Goal: Information Seeking & Learning: Learn about a topic

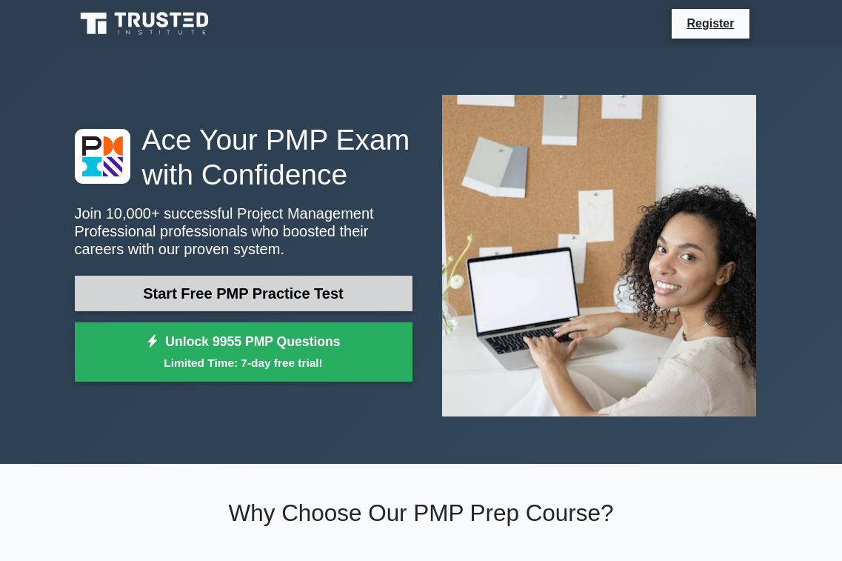
click at [253, 301] on link "Start Free PMP Practice Test" at bounding box center [244, 294] width 338 height 36
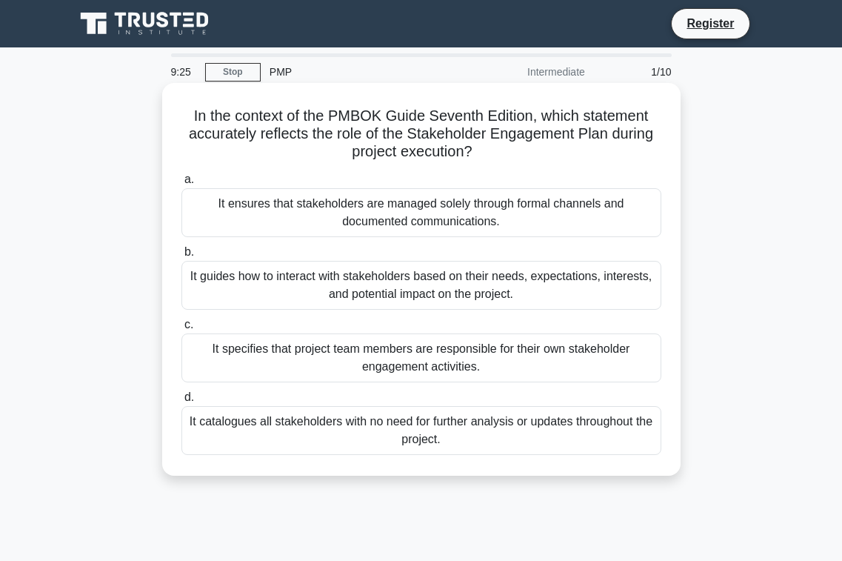
click at [328, 353] on div "It specifies that project team members are responsible for their own stakeholde…" at bounding box center [422, 357] width 480 height 49
click at [182, 330] on input "c. It specifies that project team members are responsible for their own stakeho…" at bounding box center [182, 325] width 0 height 10
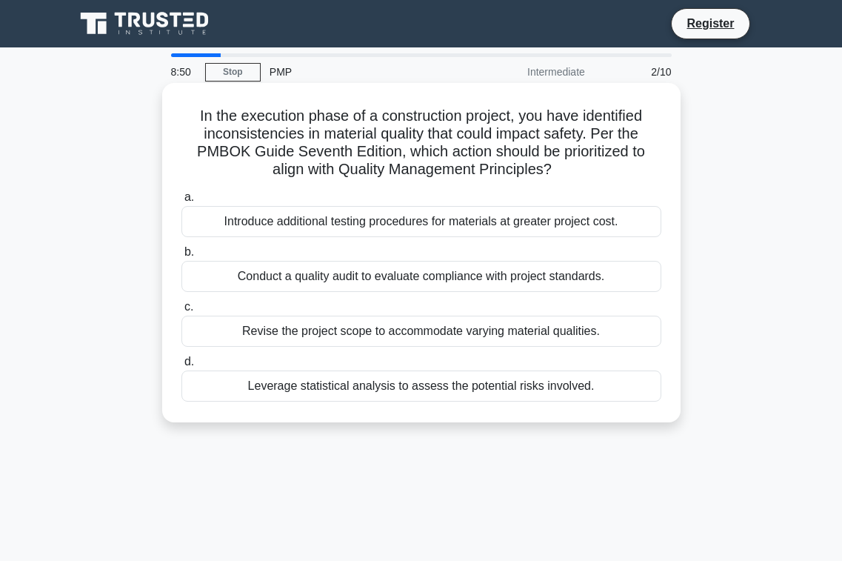
click at [325, 274] on div "Conduct a quality audit to evaluate compliance with project standards." at bounding box center [422, 276] width 480 height 31
click at [182, 257] on input "b. Conduct a quality audit to evaluate compliance with project standards." at bounding box center [182, 252] width 0 height 10
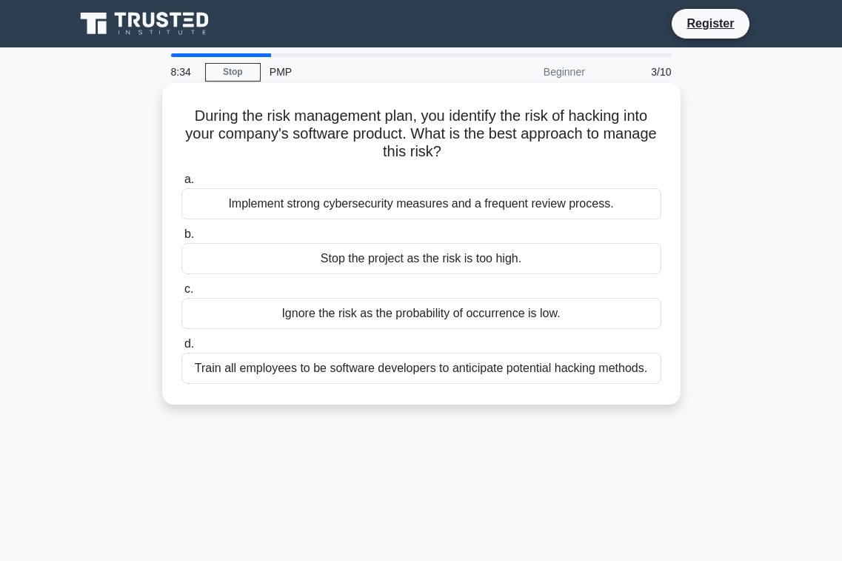
click at [297, 367] on div "Train all employees to be software developers to anticipate potential hacking m…" at bounding box center [422, 368] width 480 height 31
click at [182, 349] on input "d. Train all employees to be software developers to anticipate potential hackin…" at bounding box center [182, 344] width 0 height 10
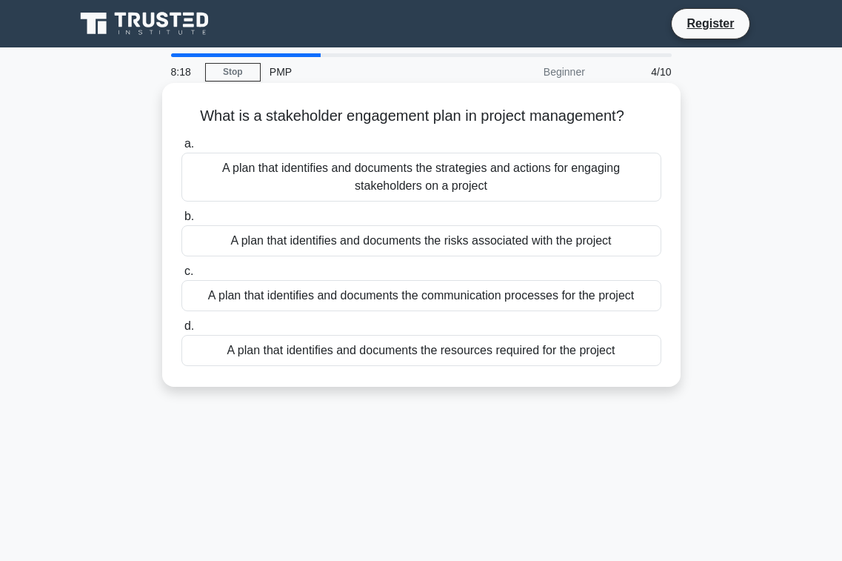
click at [390, 179] on div "A plan that identifies and documents the strategies and actions for engaging st…" at bounding box center [422, 177] width 480 height 49
click at [182, 149] on input "a. A plan that identifies and documents the strategies and actions for engaging…" at bounding box center [182, 144] width 0 height 10
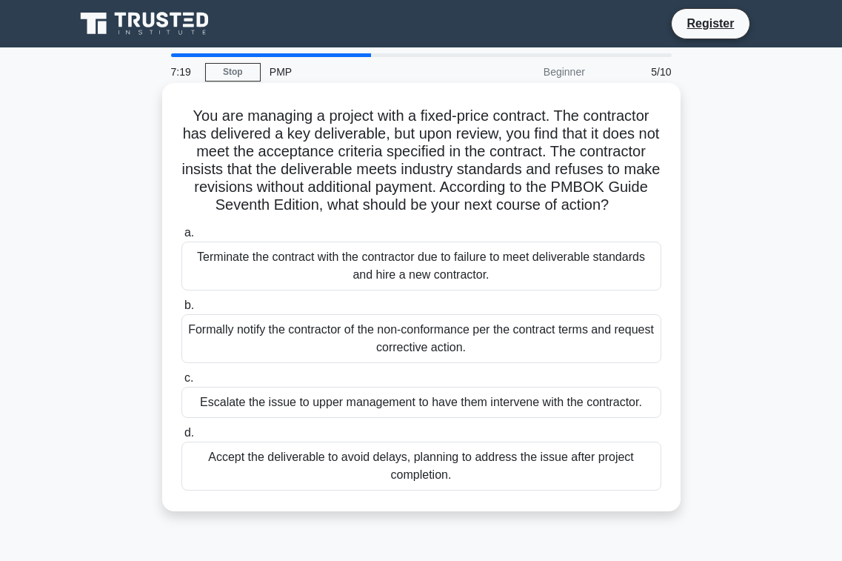
click at [416, 361] on div "Formally notify the contractor of the non-conformance per the contract terms an…" at bounding box center [422, 338] width 480 height 49
click at [182, 310] on input "b. Formally notify the contractor of the non-conformance per the contract terms…" at bounding box center [182, 306] width 0 height 10
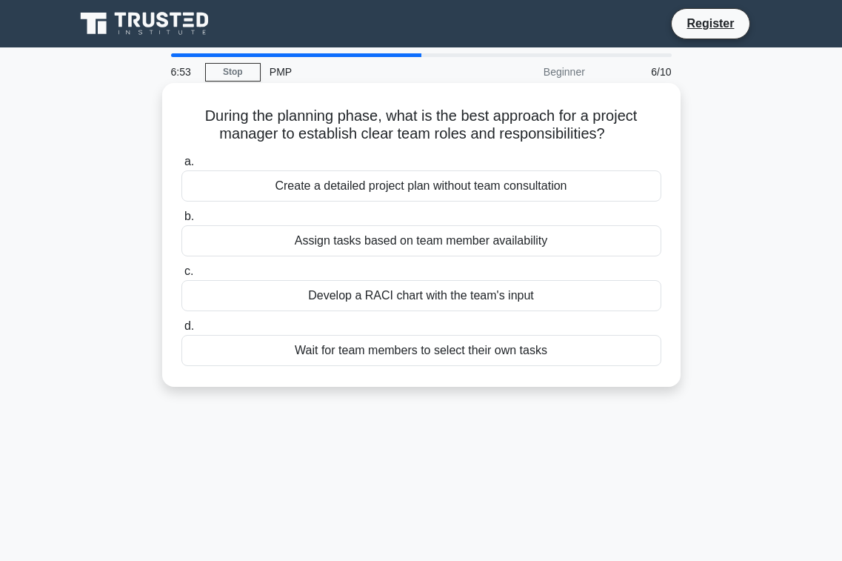
click at [435, 299] on div "Develop a RACI chart with the team's input" at bounding box center [422, 295] width 480 height 31
click at [182, 276] on input "c. Develop a RACI chart with the team's input" at bounding box center [182, 272] width 0 height 10
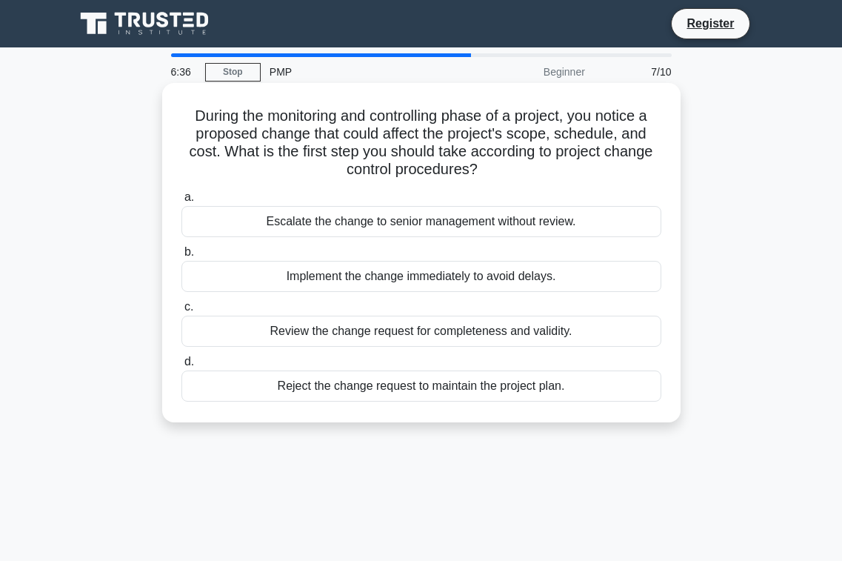
click at [436, 337] on div "Review the change request for completeness and validity." at bounding box center [422, 331] width 480 height 31
click at [182, 312] on input "c. Review the change request for completeness and validity." at bounding box center [182, 307] width 0 height 10
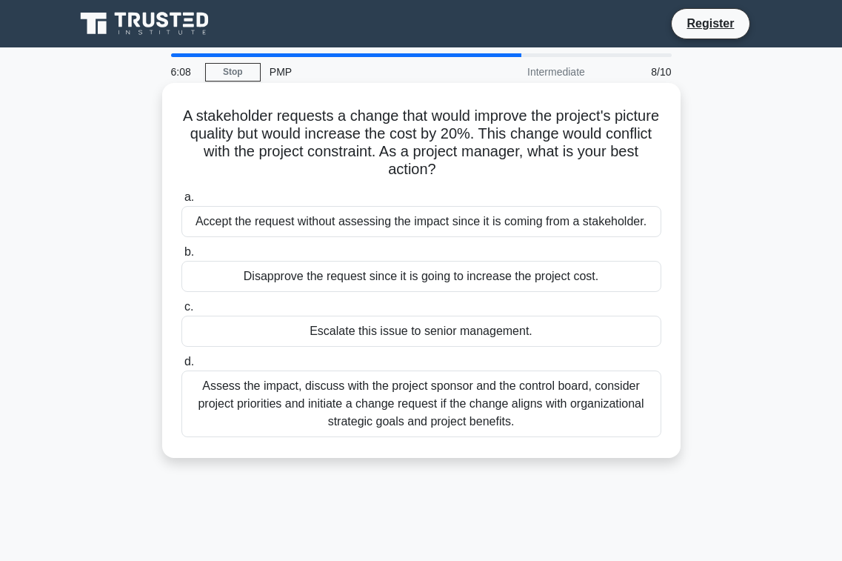
click at [505, 393] on div "Assess the impact, discuss with the project sponsor and the control board, cons…" at bounding box center [422, 403] width 480 height 67
click at [182, 367] on input "d. Assess the impact, discuss with the project sponsor and the control board, c…" at bounding box center [182, 362] width 0 height 10
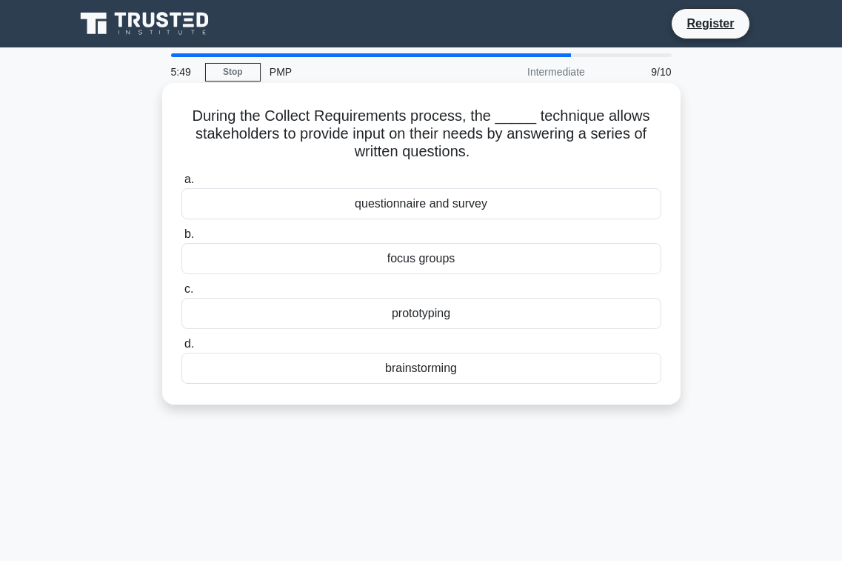
click at [447, 202] on div "questionnaire and survey" at bounding box center [422, 203] width 480 height 31
click at [182, 184] on input "a. questionnaire and survey" at bounding box center [182, 180] width 0 height 10
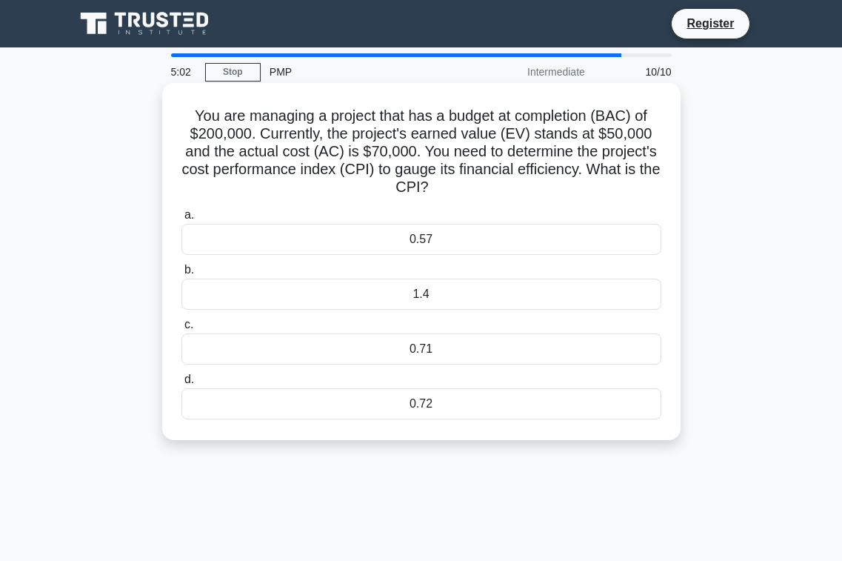
click at [416, 242] on div "0.57" at bounding box center [422, 239] width 480 height 31
click at [182, 220] on input "a. 0.57" at bounding box center [182, 215] width 0 height 10
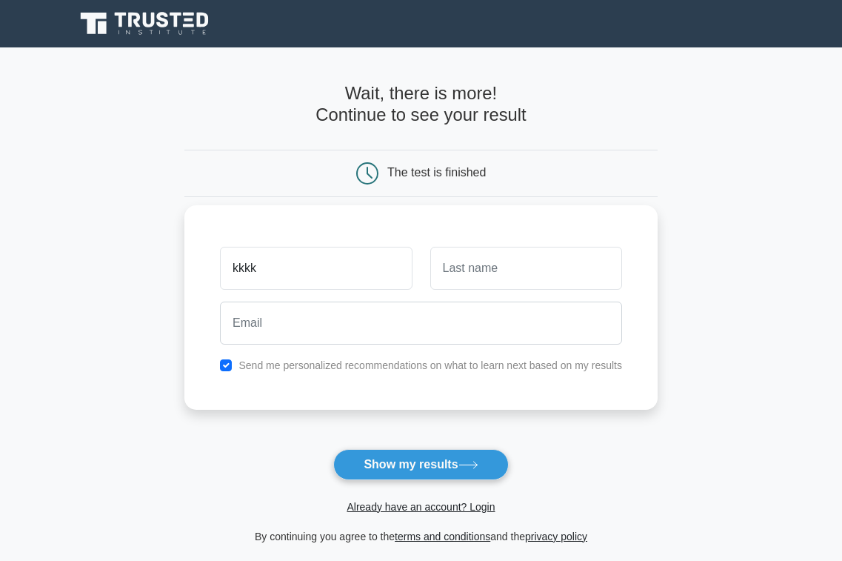
type input "kkkk"
type input "kkkkk"
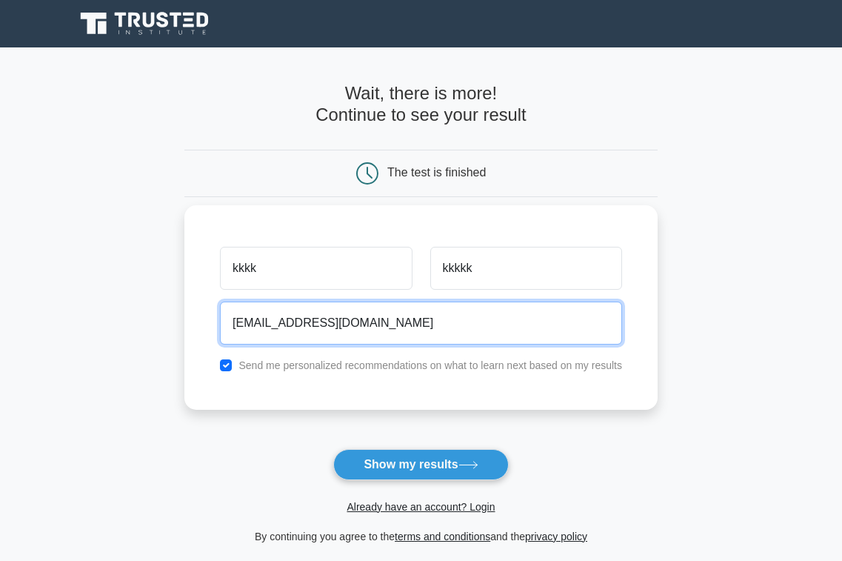
type input "kkclara15@gmail.com"
click at [421, 464] on button "Show my results" at bounding box center [420, 464] width 175 height 31
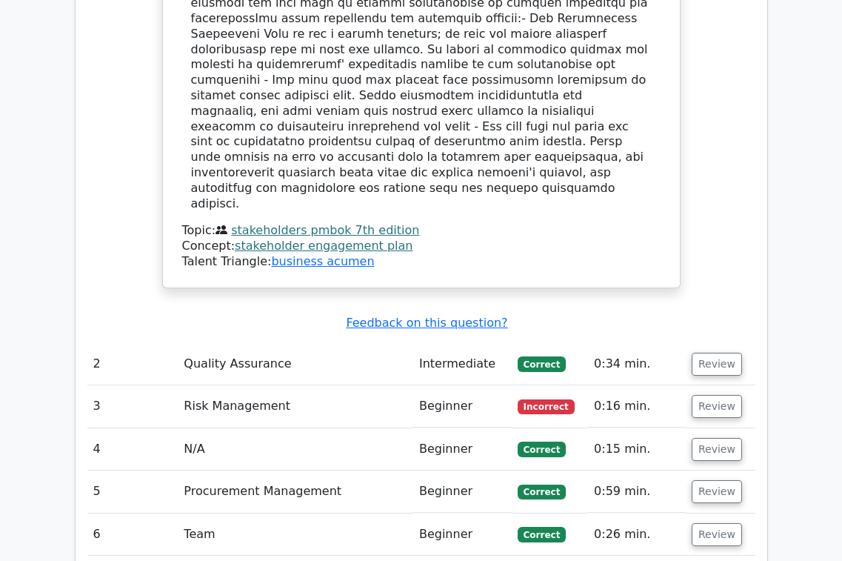
scroll to position [1966, 0]
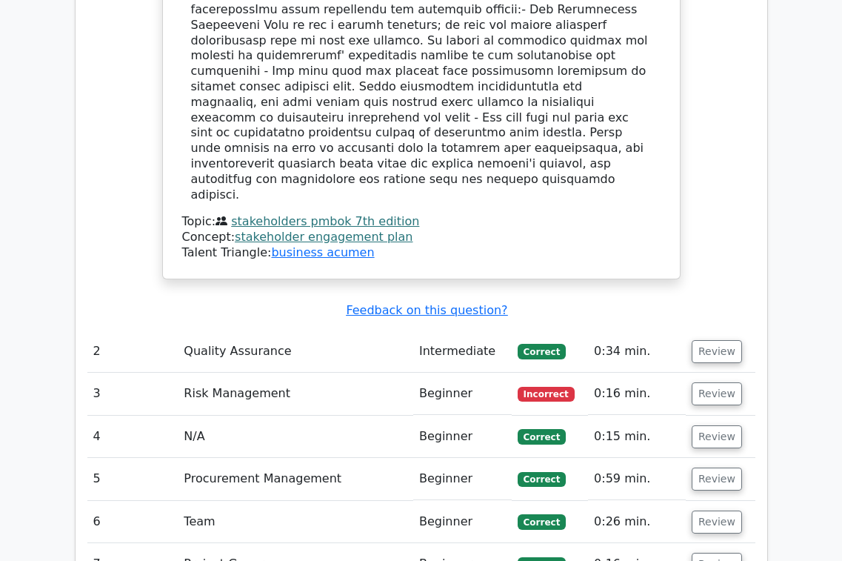
click at [283, 373] on td "Risk Management" at bounding box center [296, 394] width 236 height 42
click at [289, 373] on td "Risk Management" at bounding box center [296, 394] width 236 height 42
click at [707, 340] on button "Review" at bounding box center [717, 351] width 50 height 23
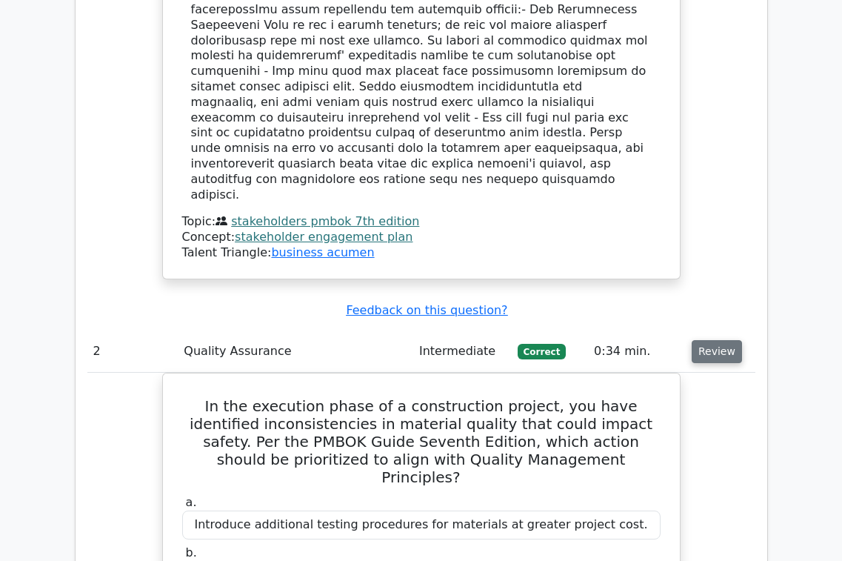
click at [707, 340] on button "Review" at bounding box center [717, 351] width 50 height 23
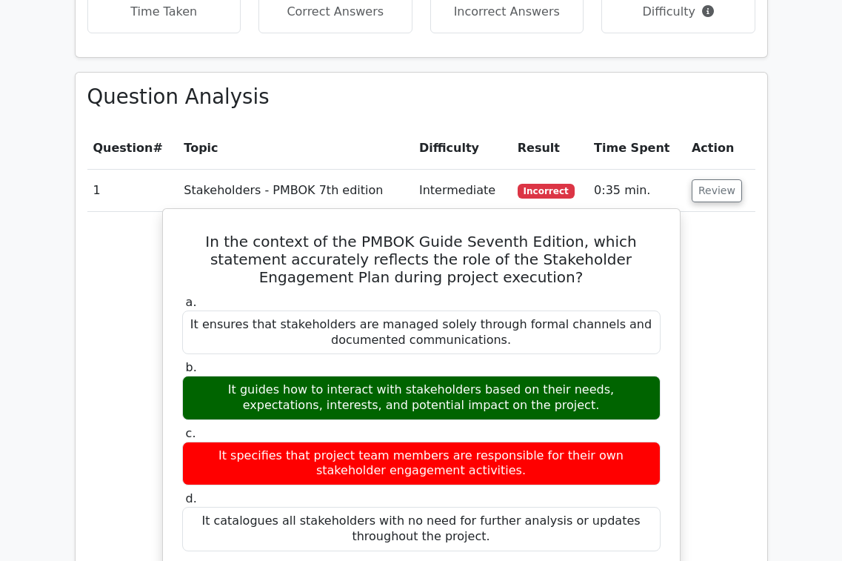
scroll to position [1231, 0]
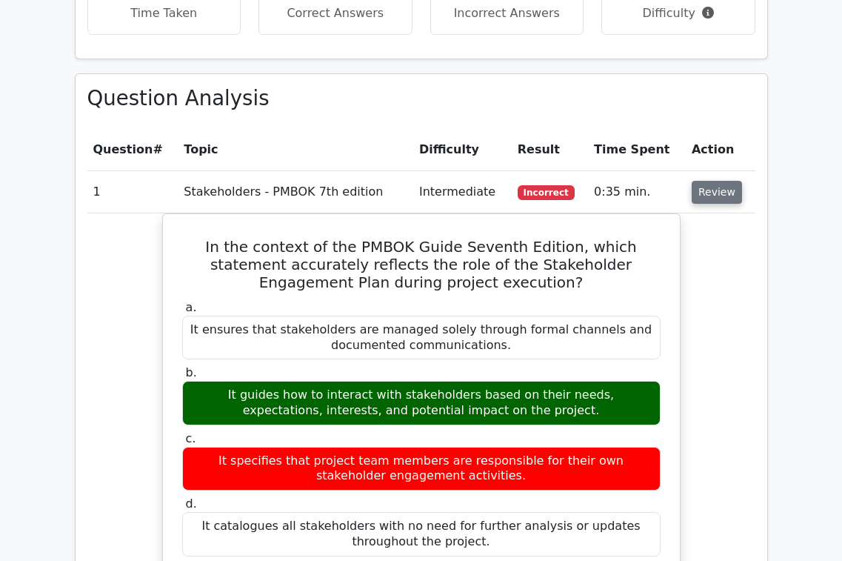
click at [721, 181] on button "Review" at bounding box center [717, 192] width 50 height 23
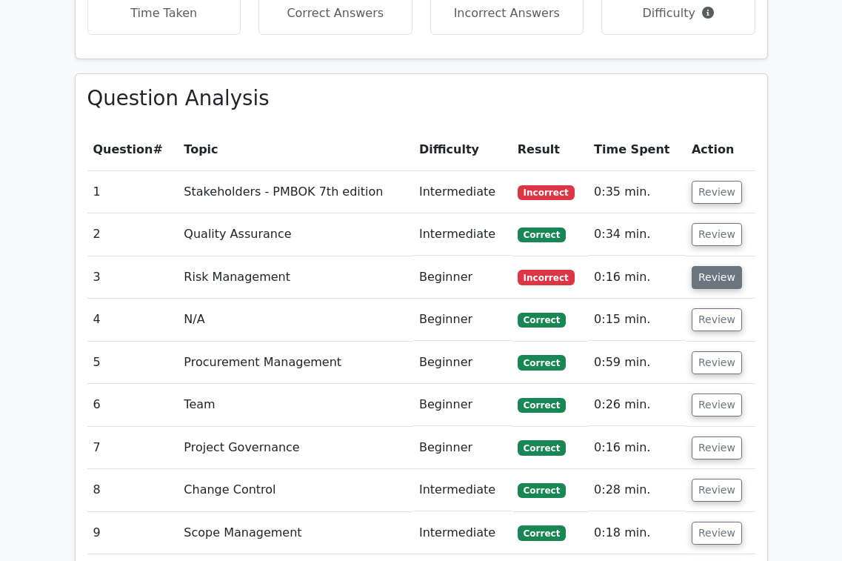
click at [724, 266] on button "Review" at bounding box center [717, 277] width 50 height 23
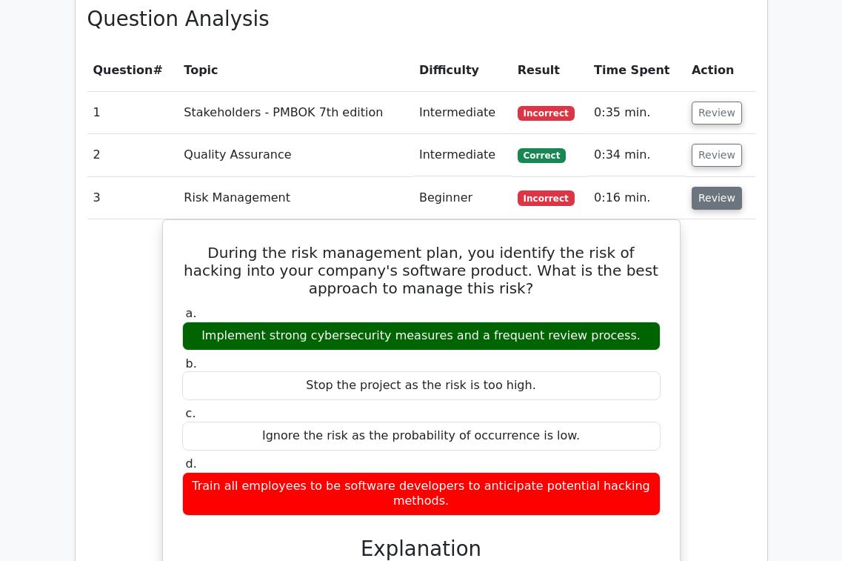
scroll to position [1314, 0]
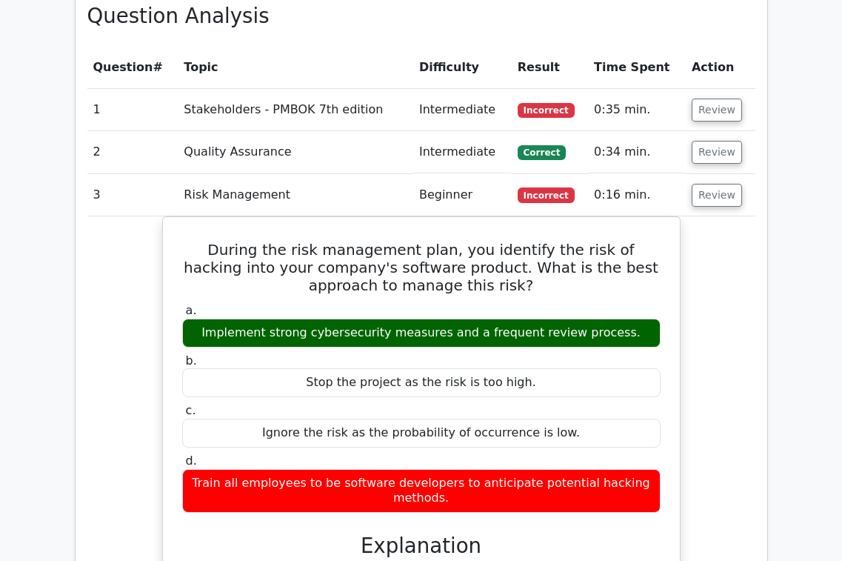
click at [721, 174] on td "Review" at bounding box center [721, 195] width 70 height 42
click at [716, 184] on button "Review" at bounding box center [717, 195] width 50 height 23
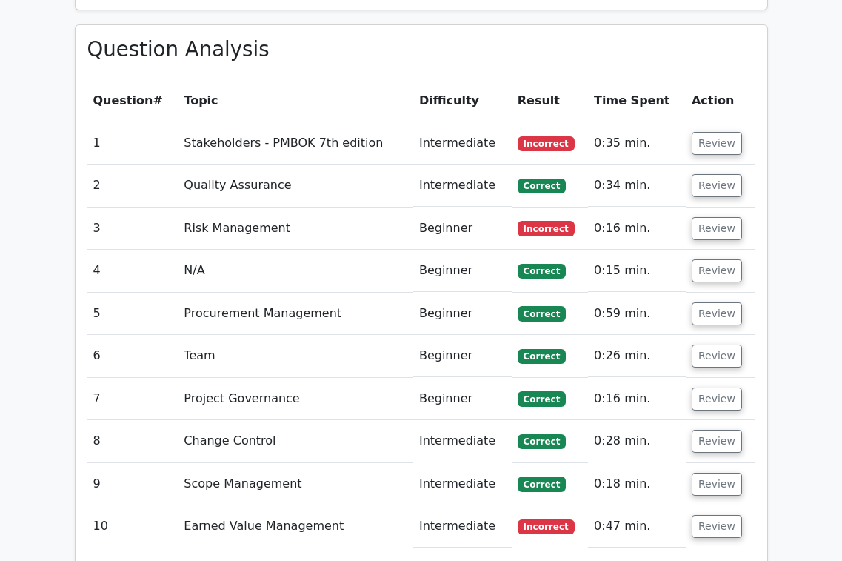
scroll to position [1279, 0]
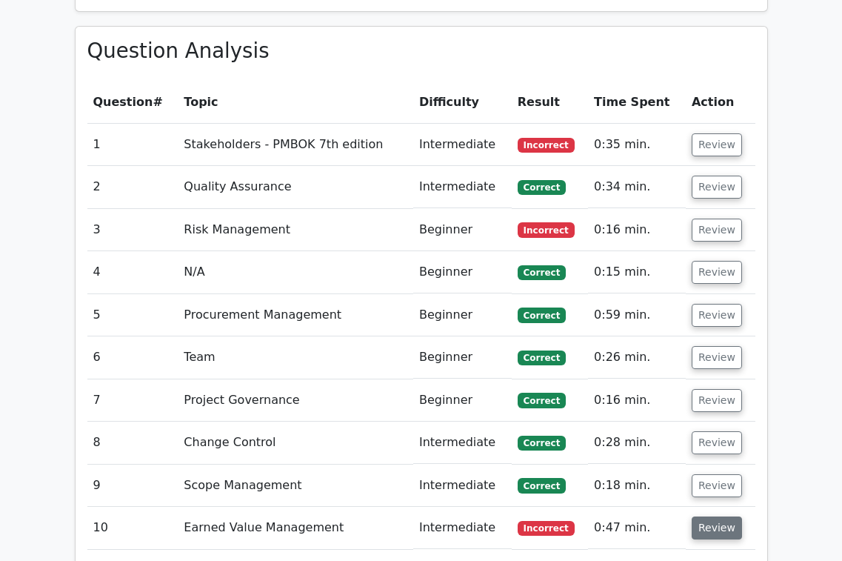
click at [720, 516] on button "Review" at bounding box center [717, 527] width 50 height 23
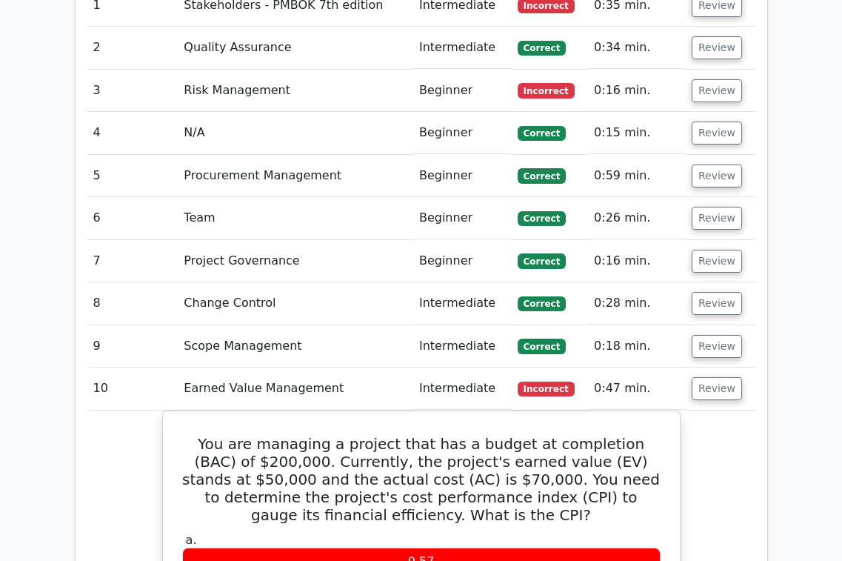
scroll to position [1412, 0]
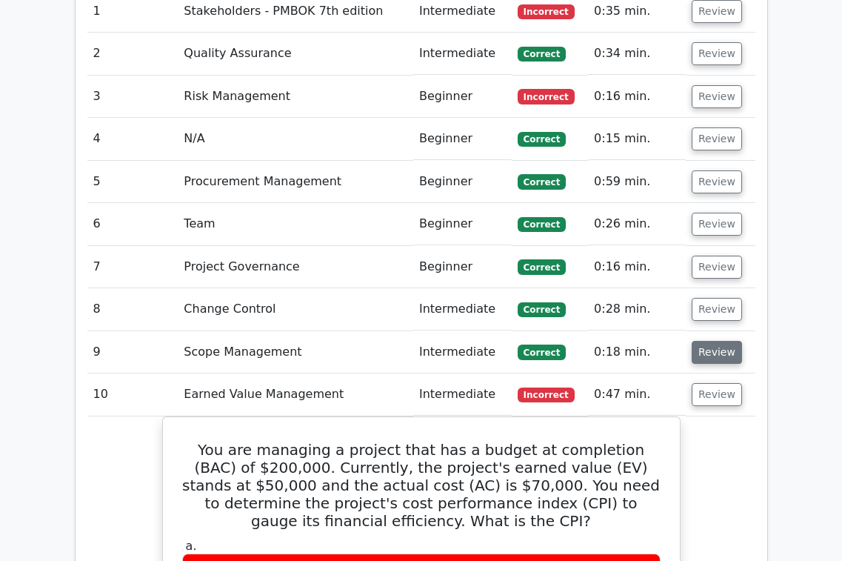
click at [705, 341] on button "Review" at bounding box center [717, 352] width 50 height 23
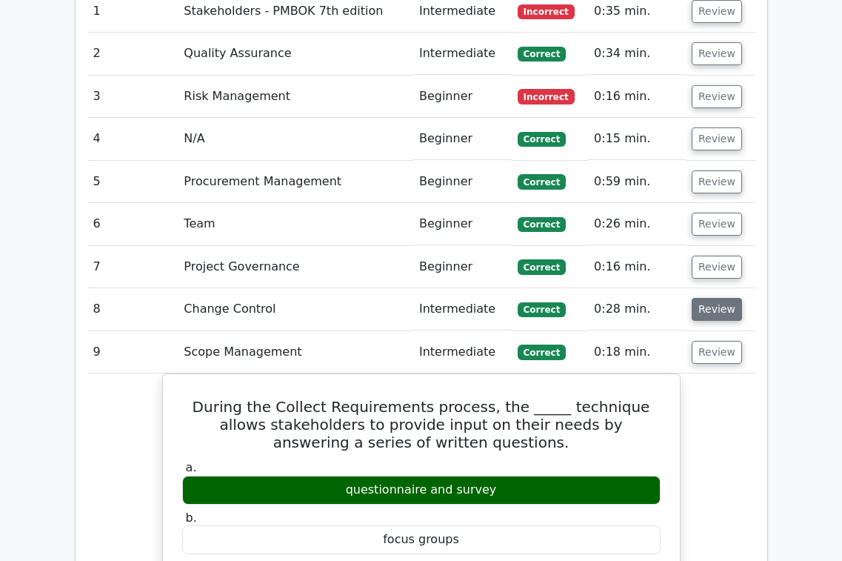
click at [706, 298] on button "Review" at bounding box center [717, 309] width 50 height 23
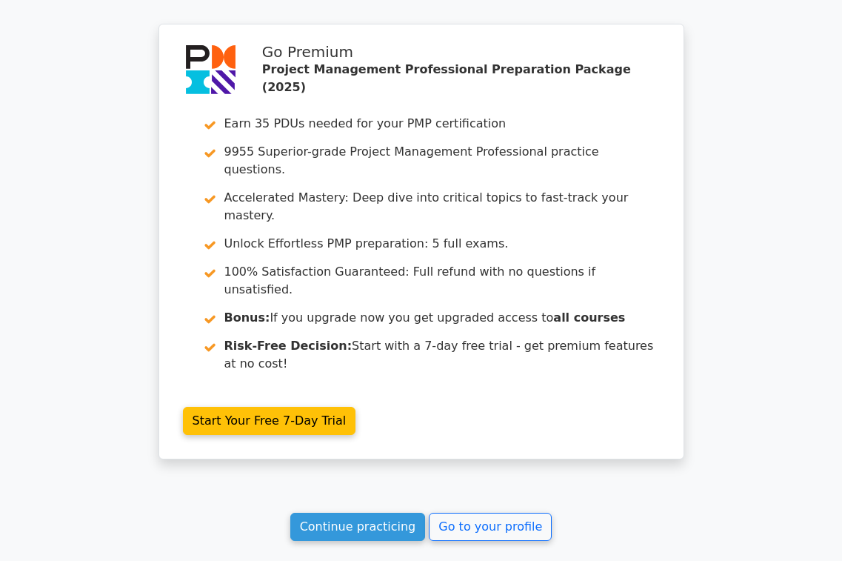
scroll to position [4020, 0]
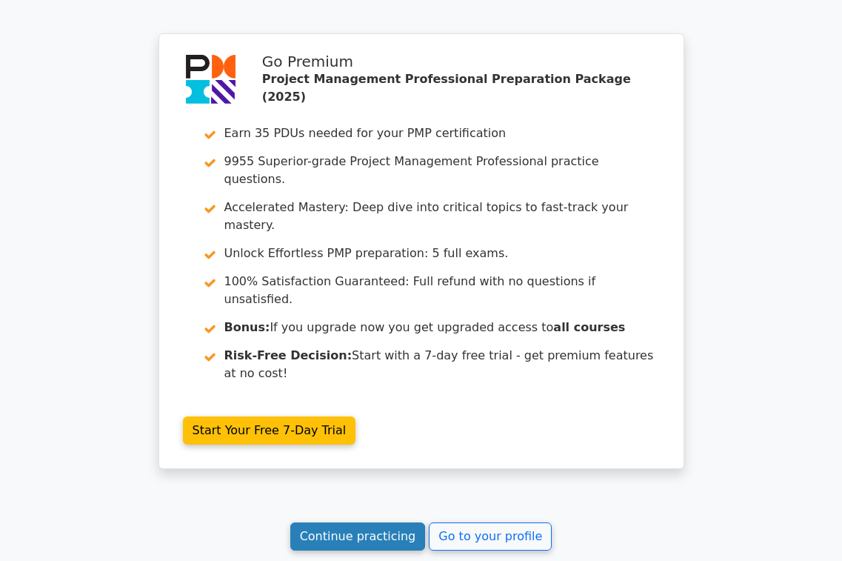
click at [393, 522] on link "Continue practicing" at bounding box center [358, 536] width 136 height 28
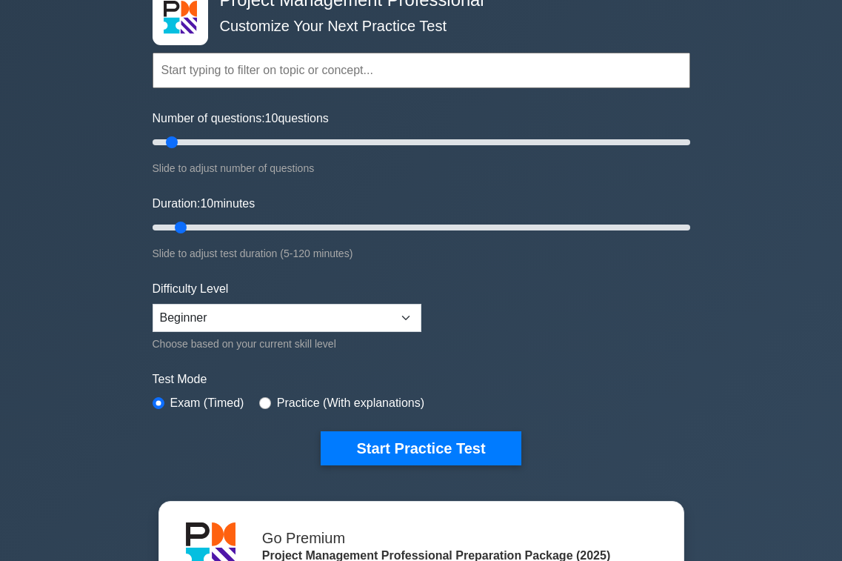
scroll to position [125, 0]
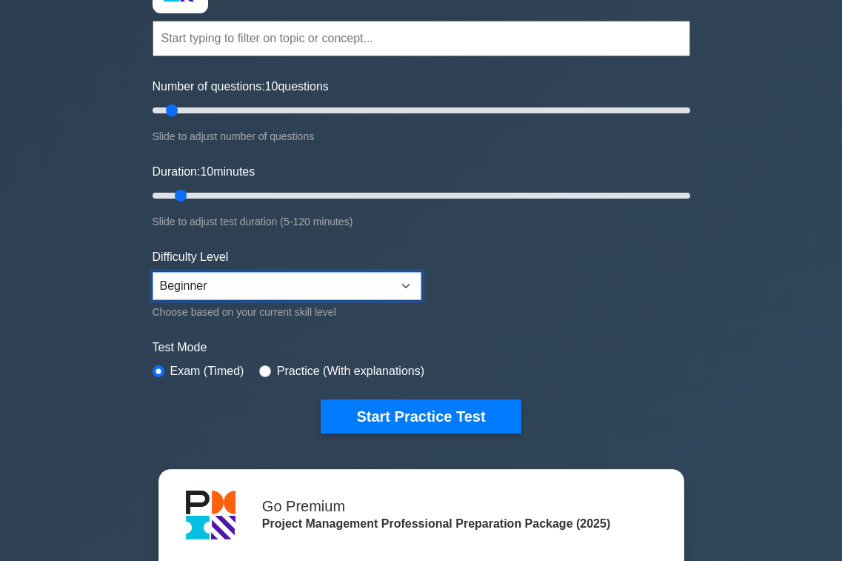
select select "intermediate"
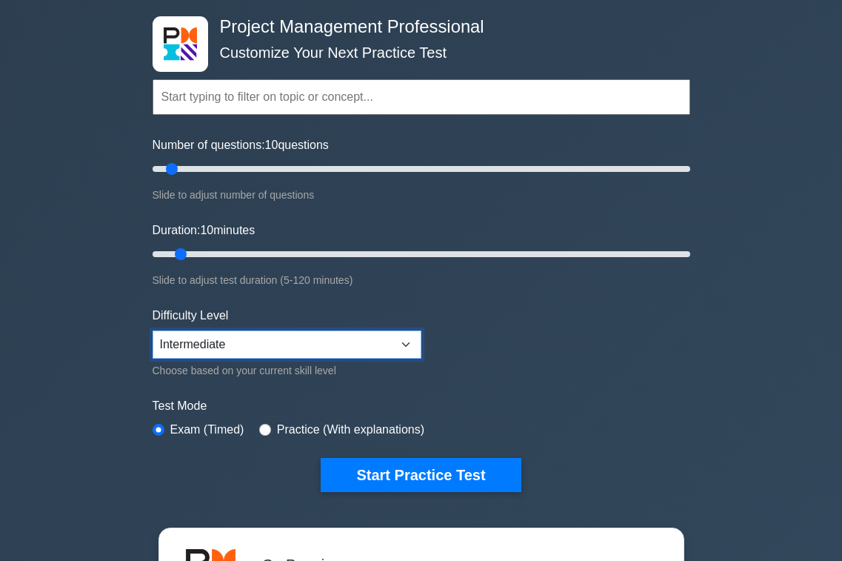
scroll to position [67, 0]
drag, startPoint x: 174, startPoint y: 170, endPoint x: 210, endPoint y: 170, distance: 36.3
type input "25"
click at [210, 170] on input "Number of questions: 25 questions" at bounding box center [422, 169] width 538 height 18
drag, startPoint x: 182, startPoint y: 253, endPoint x: 219, endPoint y: 252, distance: 37.1
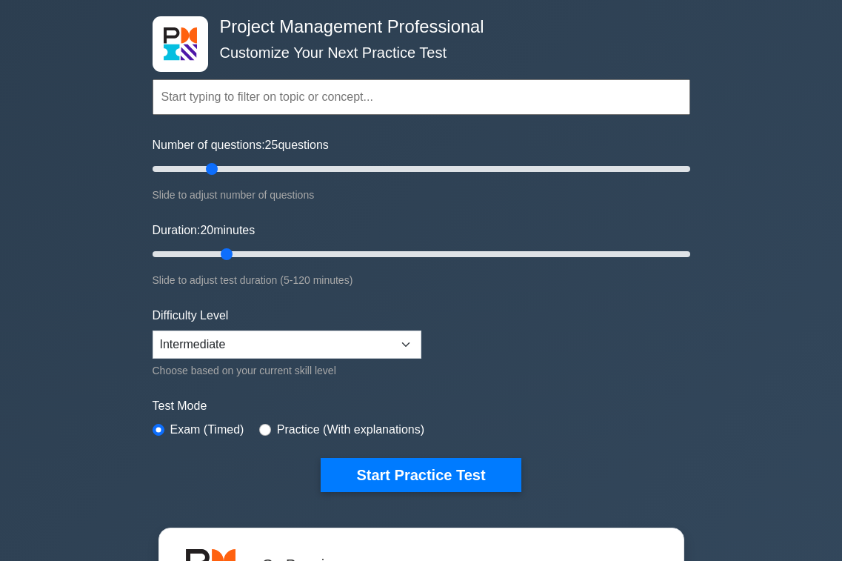
type input "20"
click at [219, 252] on input "Duration: 20 minutes" at bounding box center [422, 254] width 538 height 18
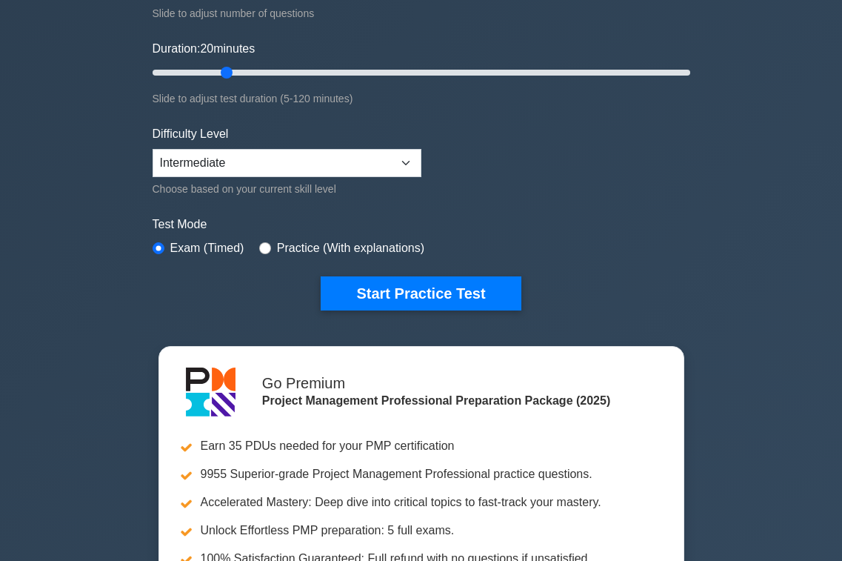
scroll to position [253, 0]
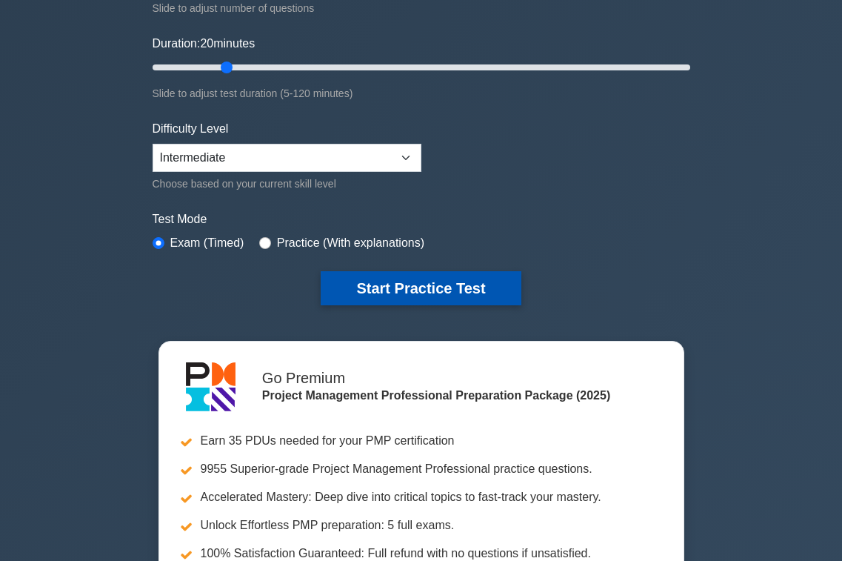
click at [396, 284] on button "Start Practice Test" at bounding box center [421, 288] width 200 height 34
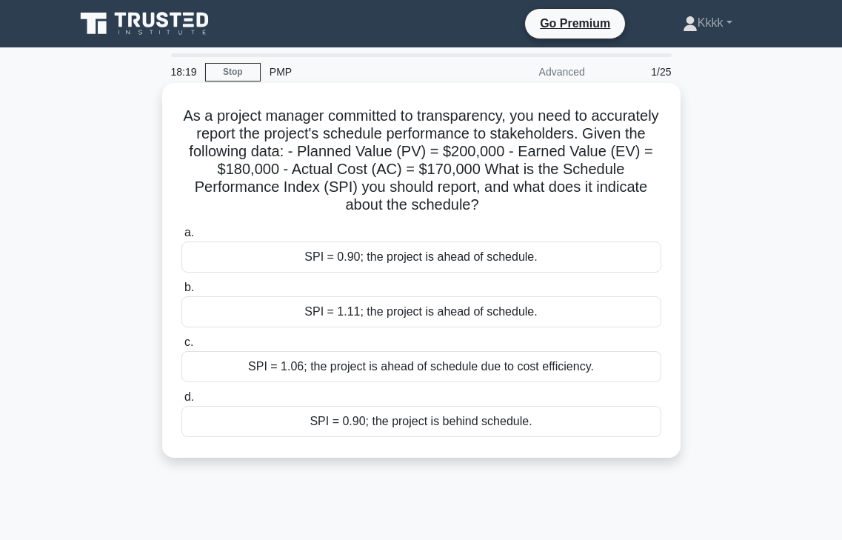
click at [425, 97] on div "As a project manager committed to transparency, you need to accurately report t…" at bounding box center [421, 270] width 507 height 363
click at [423, 118] on h5 "As a project manager committed to transparency, you need to accurately report t…" at bounding box center [421, 161] width 483 height 108
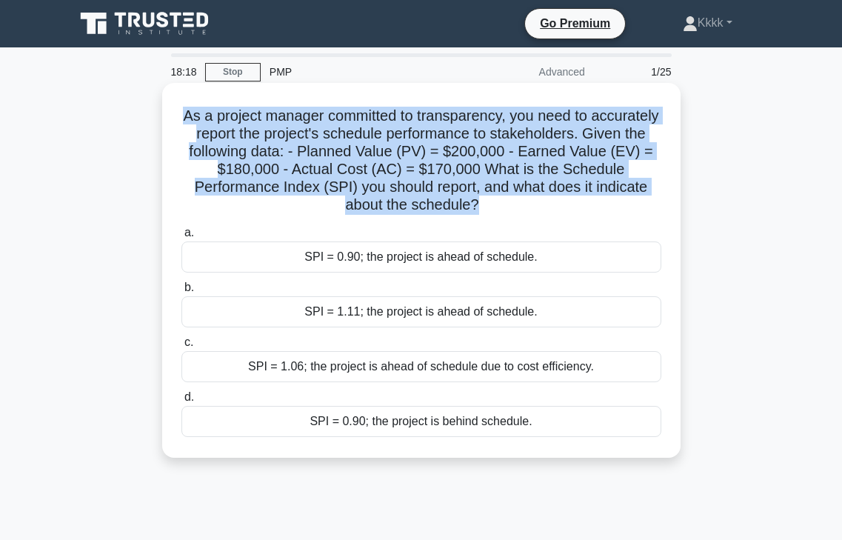
click at [423, 118] on h5 "As a project manager committed to transparency, you need to accurately report t…" at bounding box center [421, 161] width 483 height 108
copy div "As a project manager committed to transparency, you need to accurately report t…"
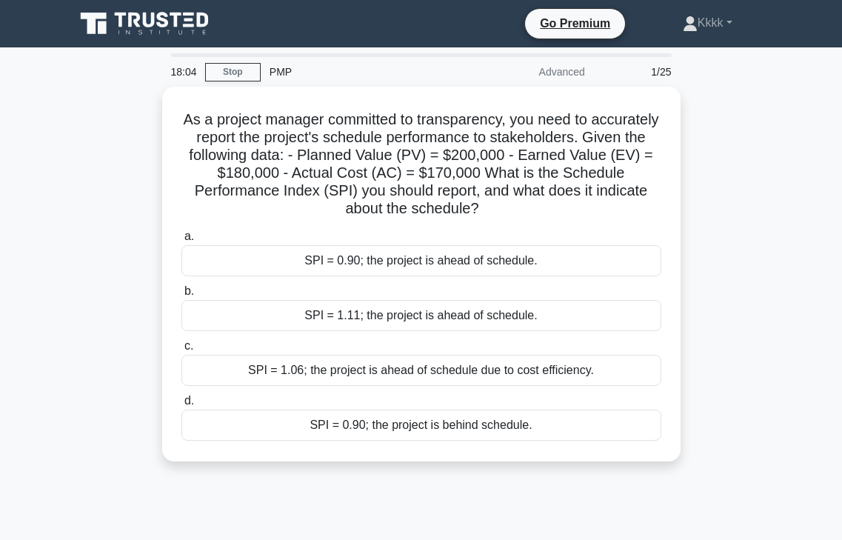
click at [768, 276] on div "As a project manager committed to transparency, you need to accurately report t…" at bounding box center [421, 283] width 711 height 393
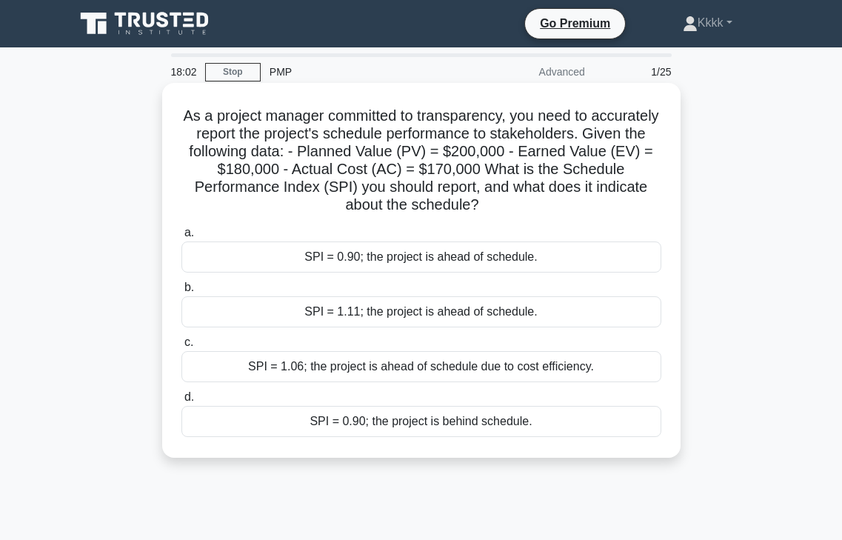
click at [423, 433] on div "SPI = 0.90; the project is behind schedule." at bounding box center [422, 421] width 480 height 31
click at [182, 402] on input "d. SPI = 0.90; the project is behind schedule." at bounding box center [182, 398] width 0 height 10
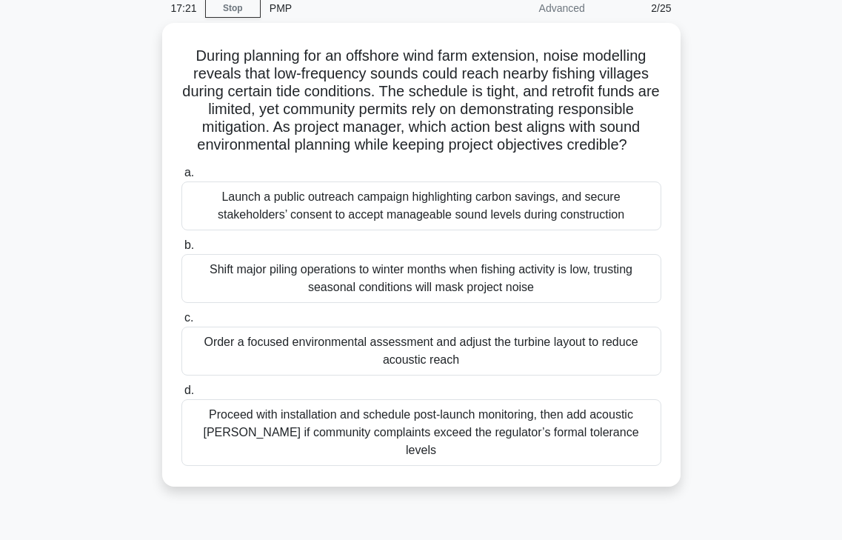
scroll to position [65, 0]
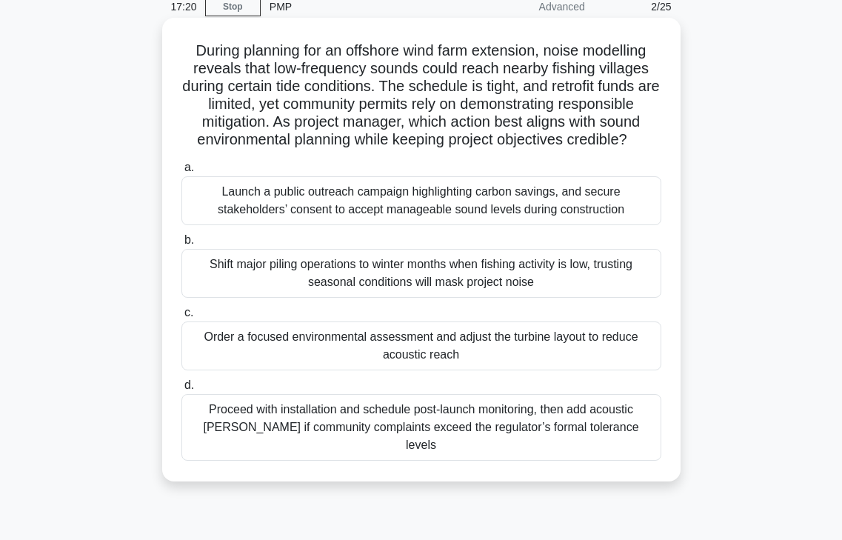
click at [560, 413] on div "Proceed with installation and schedule post-launch monitoring, then add acousti…" at bounding box center [422, 427] width 480 height 67
click at [182, 390] on input "d. Proceed with installation and schedule post-launch monitoring, then add acou…" at bounding box center [182, 386] width 0 height 10
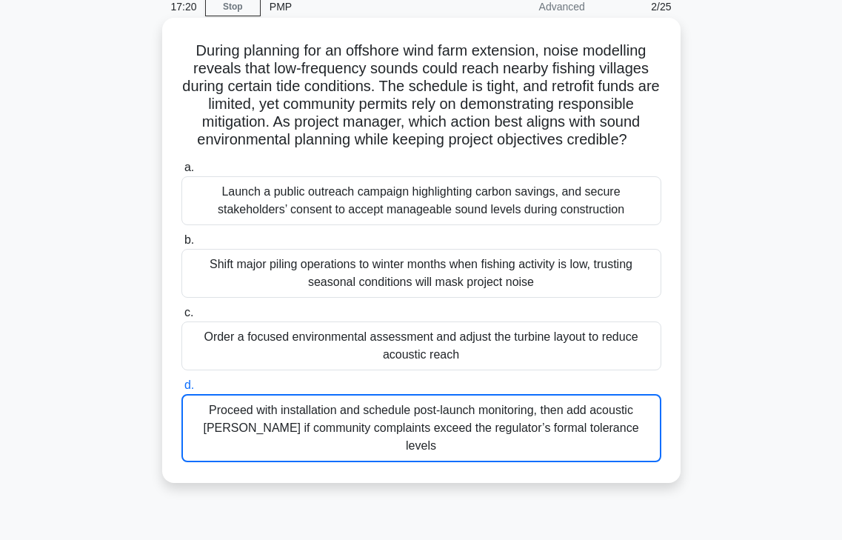
scroll to position [0, 0]
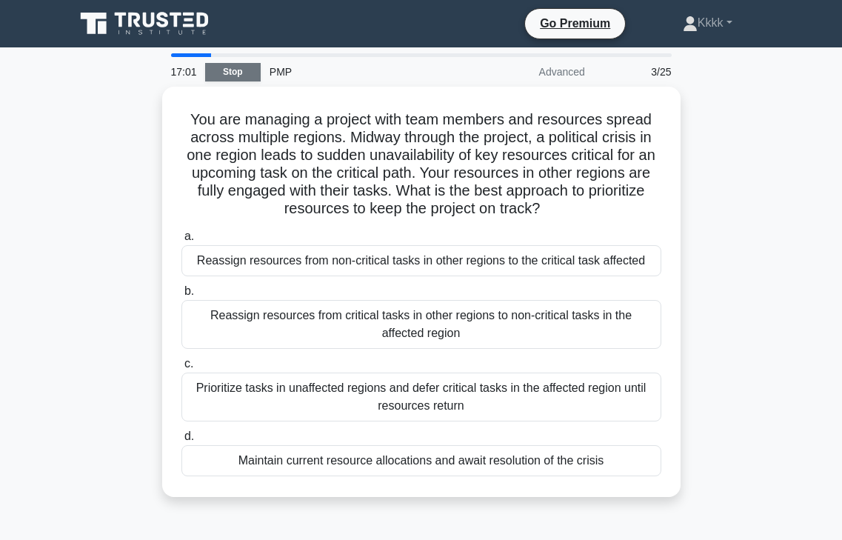
click at [229, 67] on link "Stop" at bounding box center [233, 72] width 56 height 19
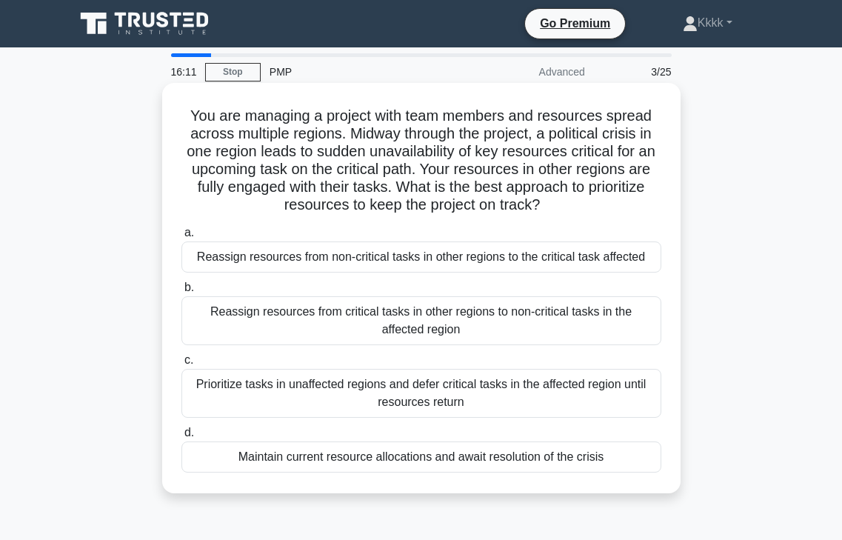
click at [338, 255] on div "Reassign resources from non-critical tasks in other regions to the critical tas…" at bounding box center [422, 257] width 480 height 31
click at [182, 238] on input "a. Reassign resources from non-critical tasks in other regions to the critical …" at bounding box center [182, 233] width 0 height 10
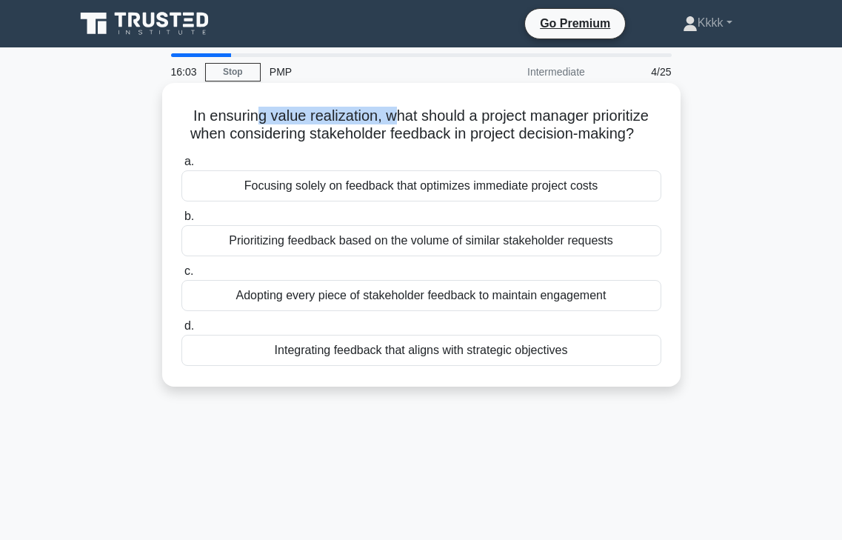
drag, startPoint x: 260, startPoint y: 117, endPoint x: 391, endPoint y: 117, distance: 131.1
click at [391, 117] on h5 "In ensuring value realization, what should a project manager prioritize when co…" at bounding box center [421, 125] width 483 height 37
click at [440, 351] on div "Integrating feedback that aligns with strategic objectives" at bounding box center [422, 350] width 480 height 31
click at [182, 331] on input "d. Integrating feedback that aligns with strategic objectives" at bounding box center [182, 327] width 0 height 10
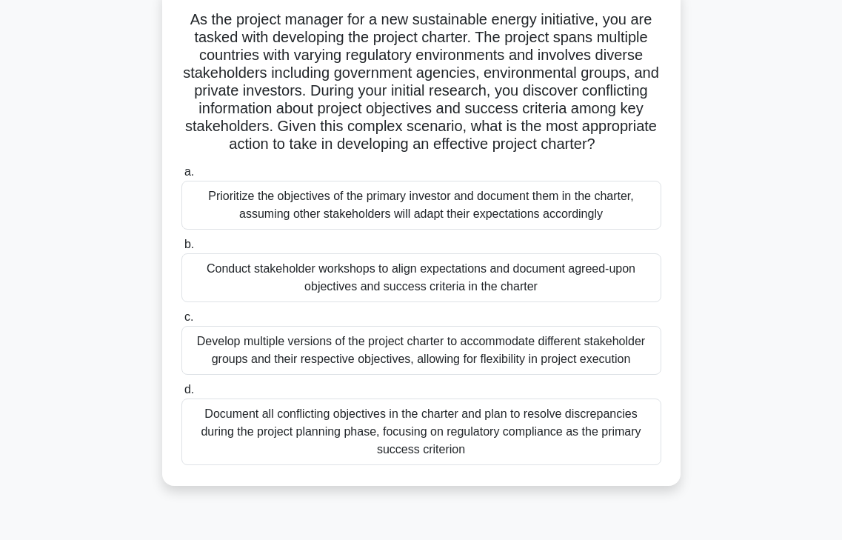
scroll to position [100, 0]
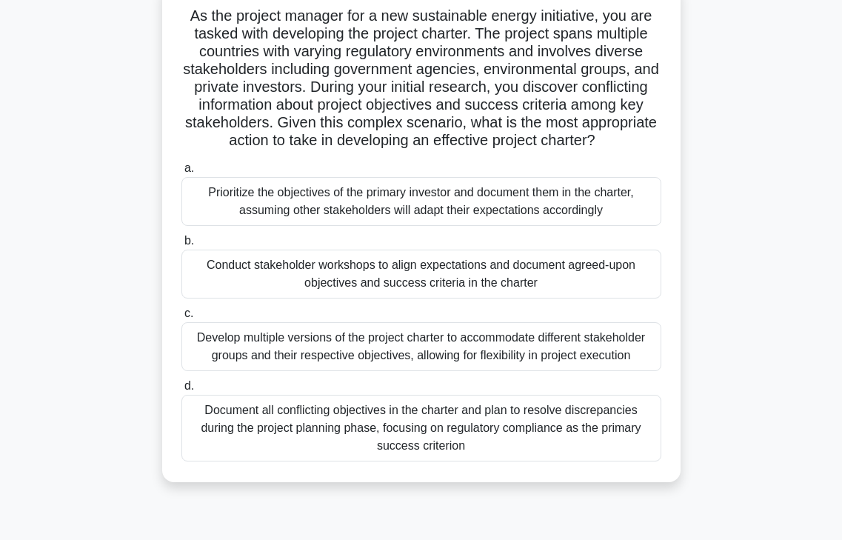
click at [393, 434] on div "Document all conflicting objectives in the charter and plan to resolve discrepa…" at bounding box center [422, 428] width 480 height 67
click at [182, 391] on input "d. Document all conflicting objectives in the charter and plan to resolve discr…" at bounding box center [182, 387] width 0 height 10
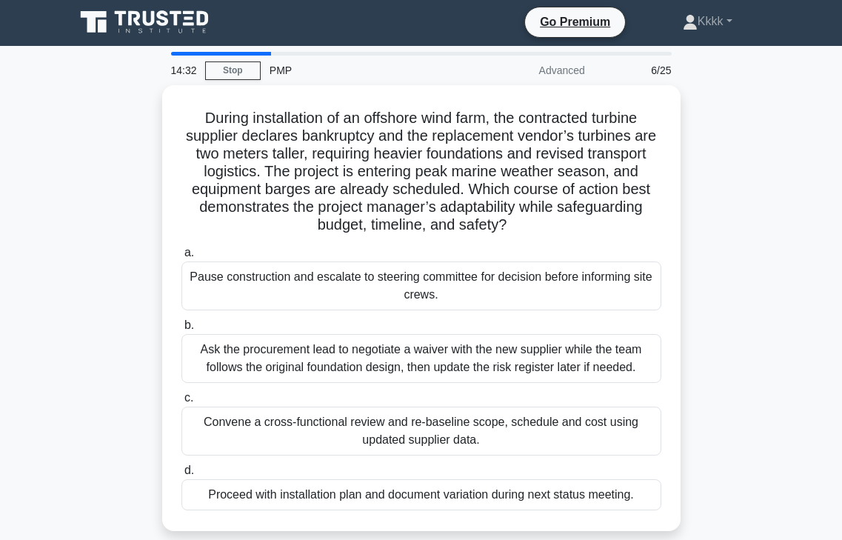
scroll to position [0, 0]
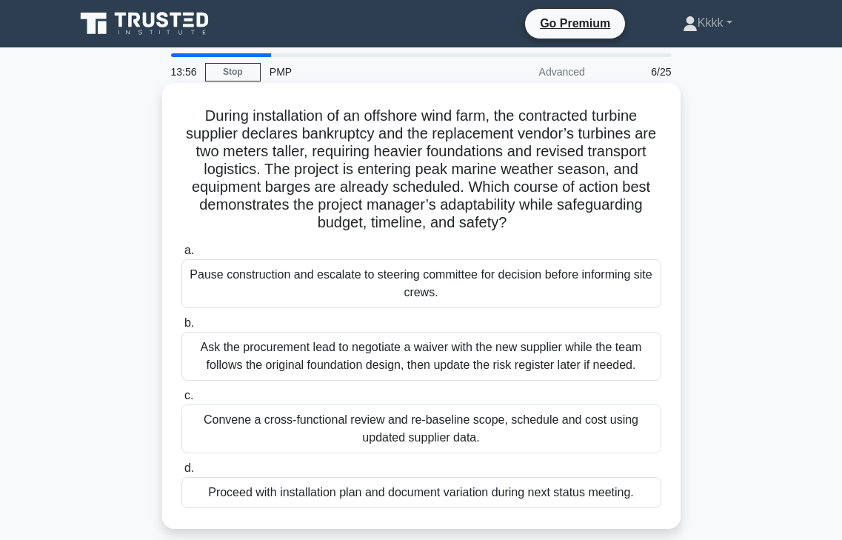
click at [393, 434] on div "Convene a cross-functional review and re-baseline scope, schedule and cost usin…" at bounding box center [422, 429] width 480 height 49
click at [182, 401] on input "c. Convene a cross-functional review and re-baseline scope, schedule and cost u…" at bounding box center [182, 396] width 0 height 10
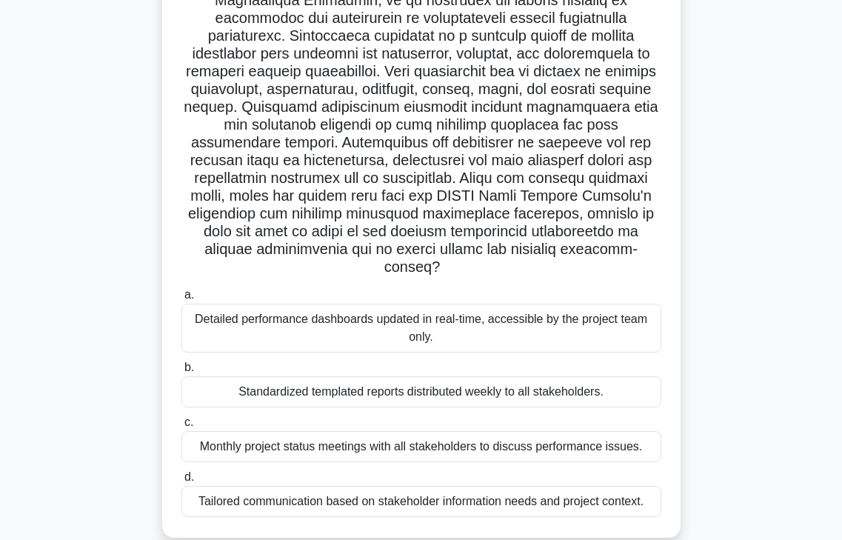
scroll to position [144, 0]
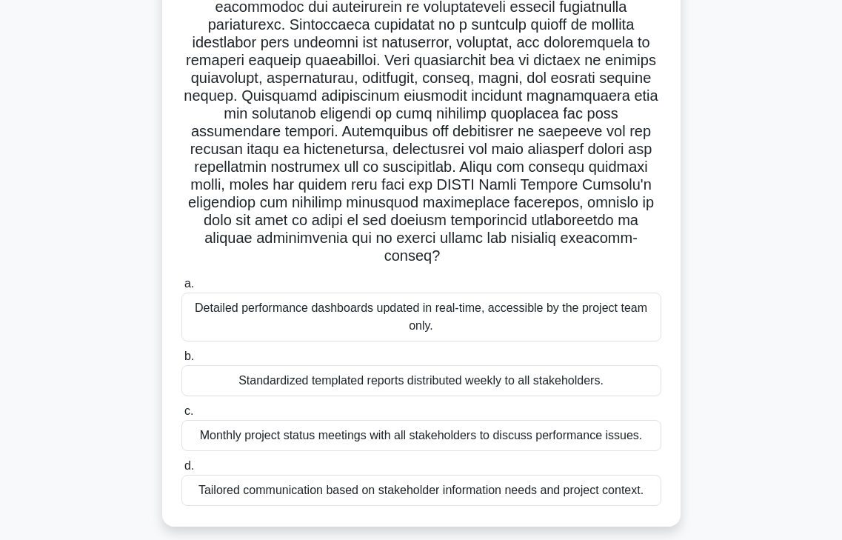
click at [377, 476] on div "Tailored communication based on stakeholder information needs and project conte…" at bounding box center [422, 490] width 480 height 31
click at [182, 471] on input "d. Tailored communication based on stakeholder information needs and project co…" at bounding box center [182, 467] width 0 height 10
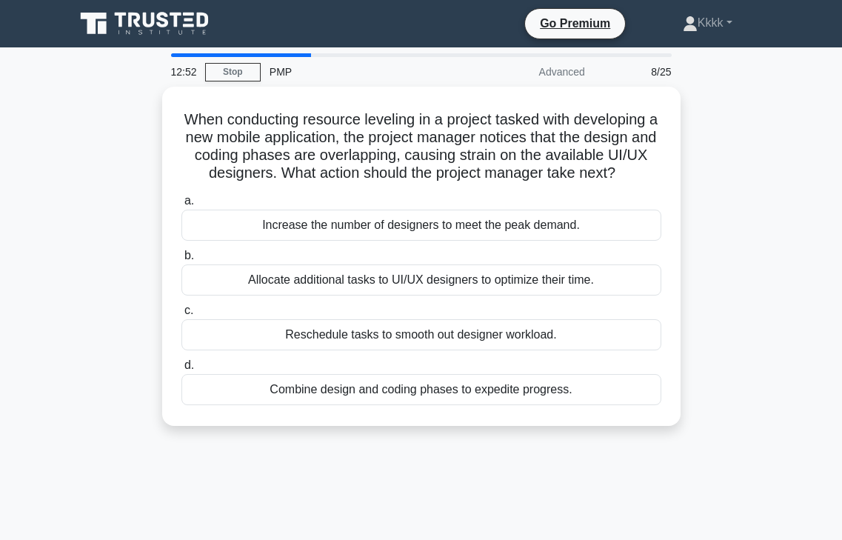
scroll to position [0, 0]
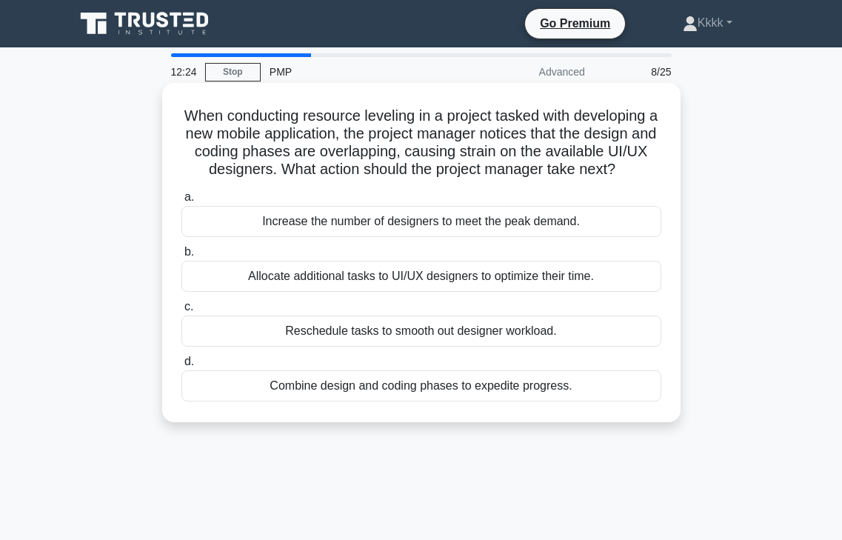
click at [355, 279] on div "Allocate additional tasks to UI/UX designers to optimize their time." at bounding box center [422, 276] width 480 height 31
click at [182, 257] on input "b. Allocate additional tasks to UI/UX designers to optimize their time." at bounding box center [182, 252] width 0 height 10
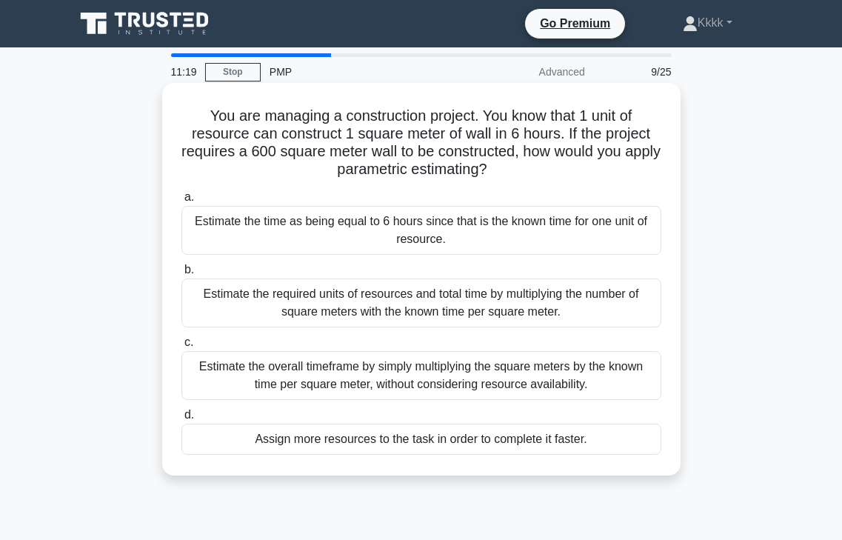
click at [371, 286] on div "Estimate the required units of resources and total time by multiplying the numb…" at bounding box center [422, 303] width 480 height 49
click at [182, 275] on input "b. Estimate the required units of resources and total time by multiplying the n…" at bounding box center [182, 270] width 0 height 10
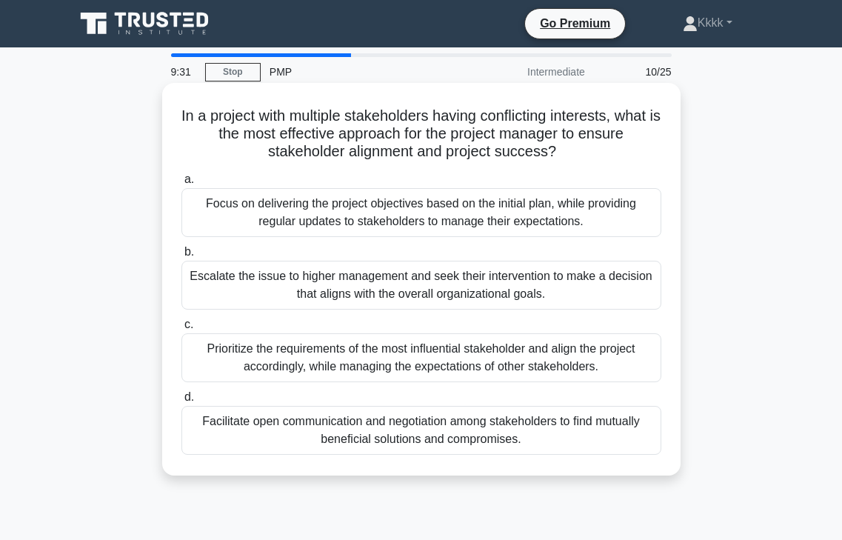
click at [570, 208] on div "Focus on delivering the project objectives based on the initial plan, while pro…" at bounding box center [422, 212] width 480 height 49
click at [182, 184] on input "a. Focus on delivering the project objectives based on the initial plan, while …" at bounding box center [182, 180] width 0 height 10
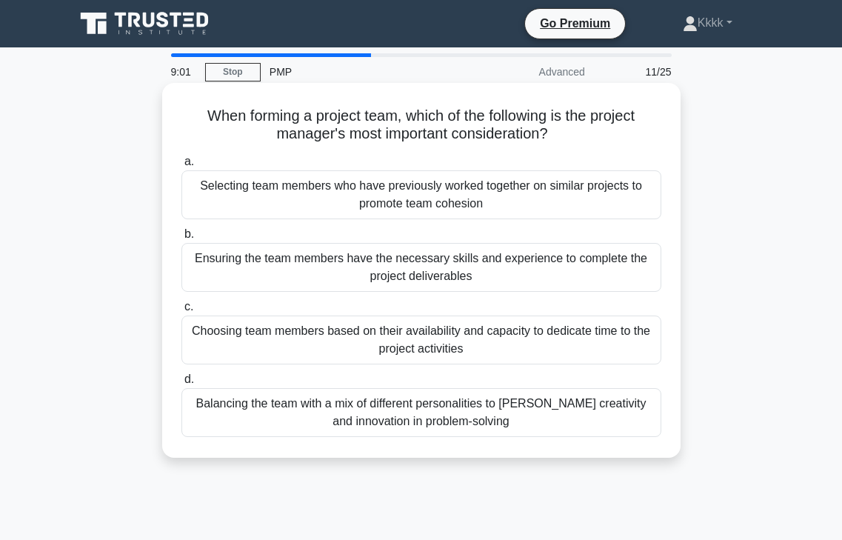
click at [590, 286] on div "Ensuring the team members have the necessary skills and experience to complete …" at bounding box center [422, 267] width 480 height 49
click at [182, 239] on input "b. Ensuring the team members have the necessary skills and experience to comple…" at bounding box center [182, 235] width 0 height 10
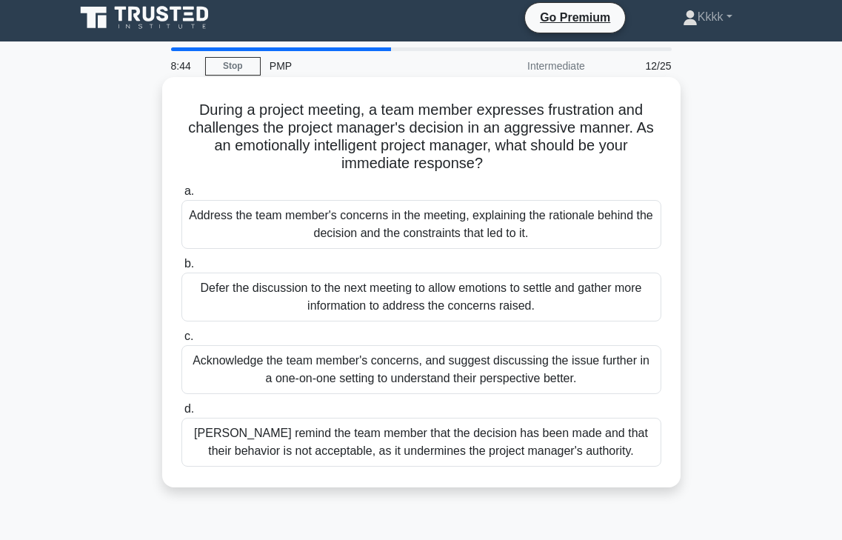
scroll to position [7, 0]
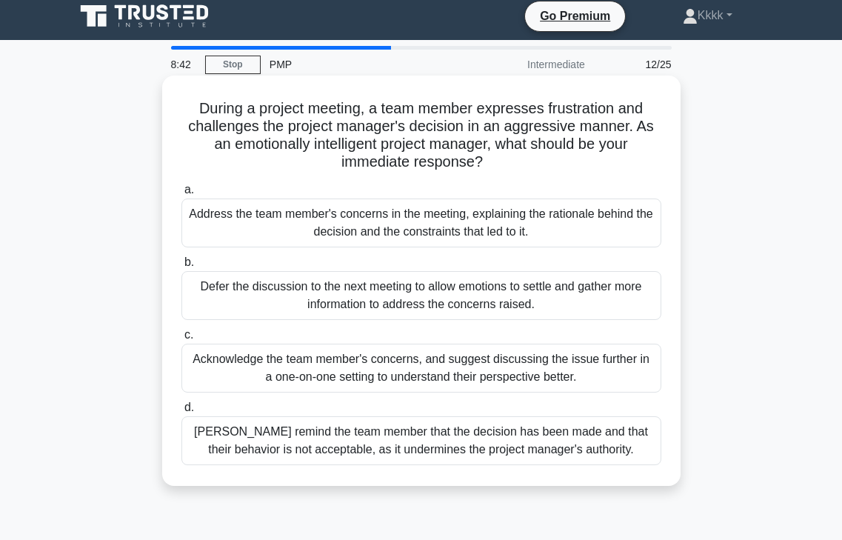
click at [618, 356] on div "Acknowledge the team member's concerns, and suggest discussing the issue furthe…" at bounding box center [422, 368] width 480 height 49
click at [182, 340] on input "c. Acknowledge the team member's concerns, and suggest discussing the issue fur…" at bounding box center [182, 335] width 0 height 10
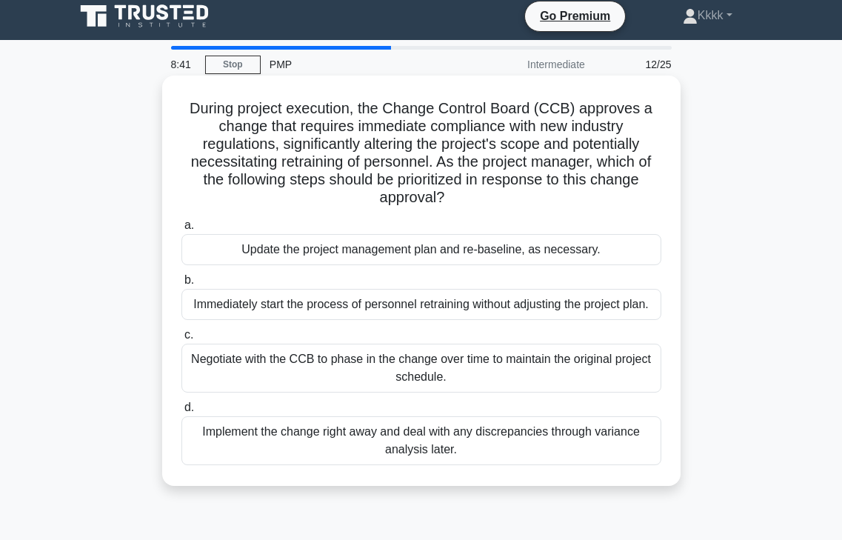
scroll to position [0, 0]
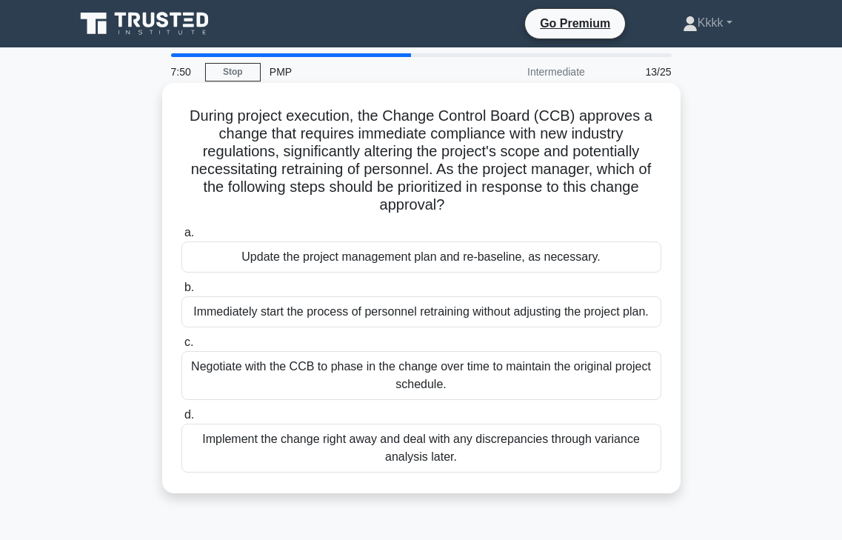
click at [502, 267] on div "Update the project management plan and re-baseline, as necessary." at bounding box center [422, 257] width 480 height 31
click at [182, 238] on input "a. Update the project management plan and re-baseline, as necessary." at bounding box center [182, 233] width 0 height 10
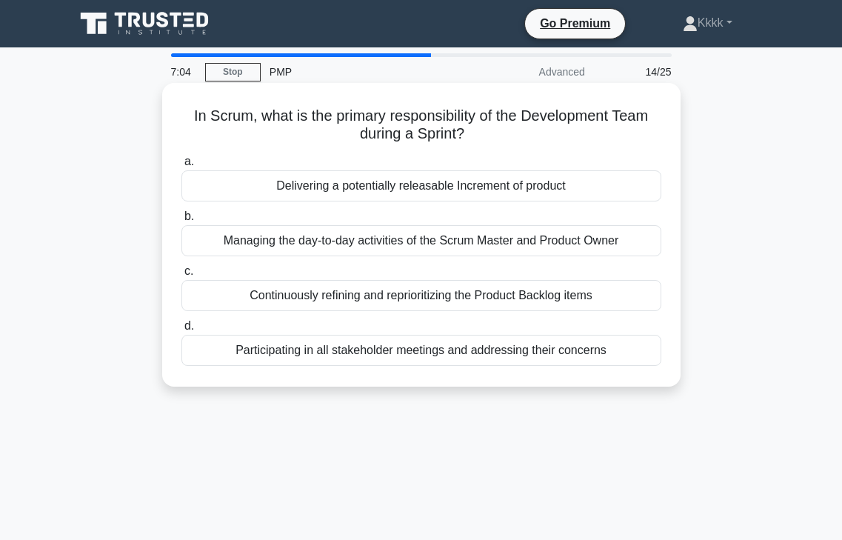
click at [440, 300] on div "Continuously refining and reprioritizing the Product Backlog items" at bounding box center [422, 295] width 480 height 31
click at [182, 276] on input "c. Continuously refining and reprioritizing the Product Backlog items" at bounding box center [182, 272] width 0 height 10
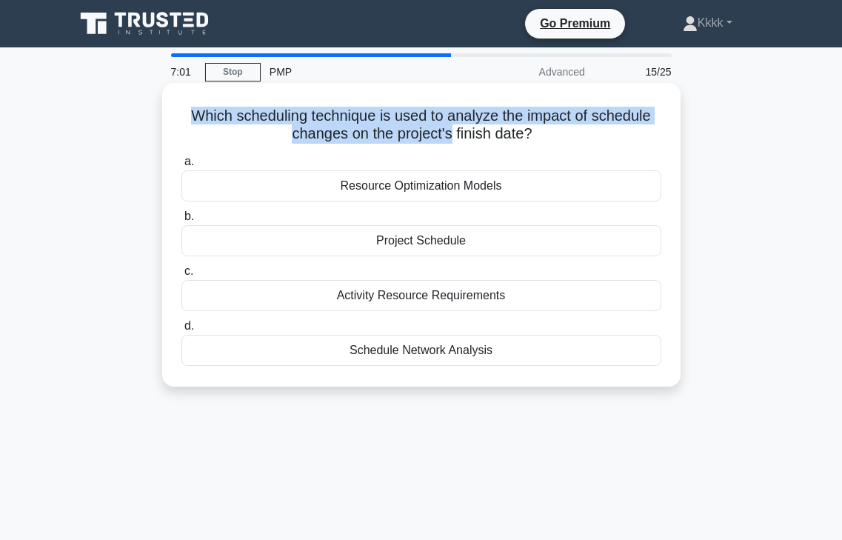
drag, startPoint x: 246, startPoint y: 105, endPoint x: 448, endPoint y: 131, distance: 203.9
click at [448, 131] on div "Which scheduling technique is used to analyze the impact of schedule changes on…" at bounding box center [421, 235] width 507 height 292
click at [447, 131] on h5 "Which scheduling technique is used to analyze the impact of schedule changes on…" at bounding box center [421, 125] width 483 height 37
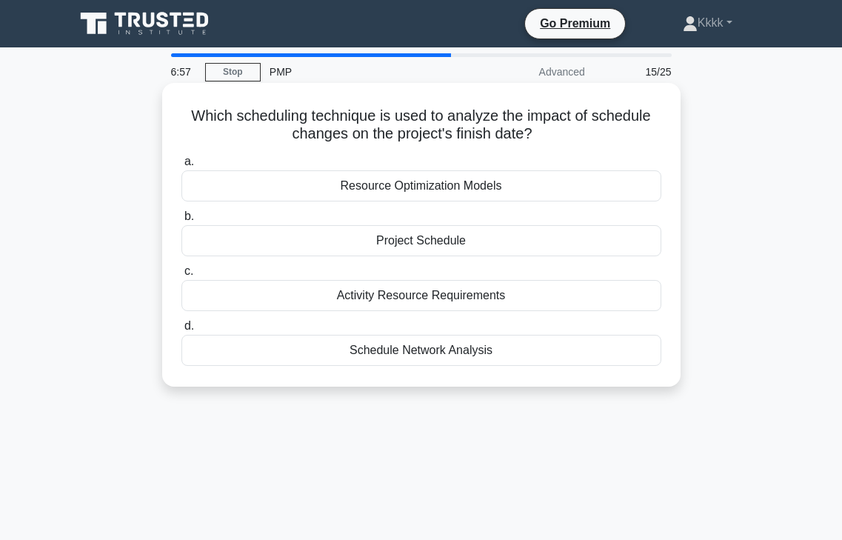
drag, startPoint x: 550, startPoint y: 142, endPoint x: 511, endPoint y: 99, distance: 57.7
click at [511, 99] on div "Which scheduling technique is used to analyze the impact of schedule changes on…" at bounding box center [421, 235] width 507 height 292
click at [504, 350] on div "Schedule Network Analysis" at bounding box center [422, 350] width 480 height 31
click at [182, 331] on input "d. Schedule Network Analysis" at bounding box center [182, 327] width 0 height 10
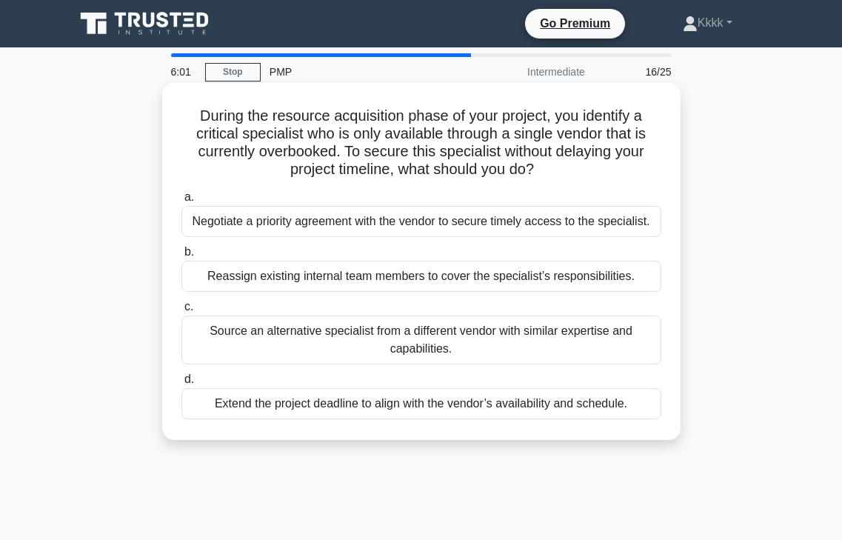
click at [263, 229] on div "Negotiate a priority agreement with the vendor to secure timely access to the s…" at bounding box center [422, 221] width 480 height 31
click at [182, 202] on input "a. Negotiate a priority agreement with the vendor to secure timely access to th…" at bounding box center [182, 198] width 0 height 10
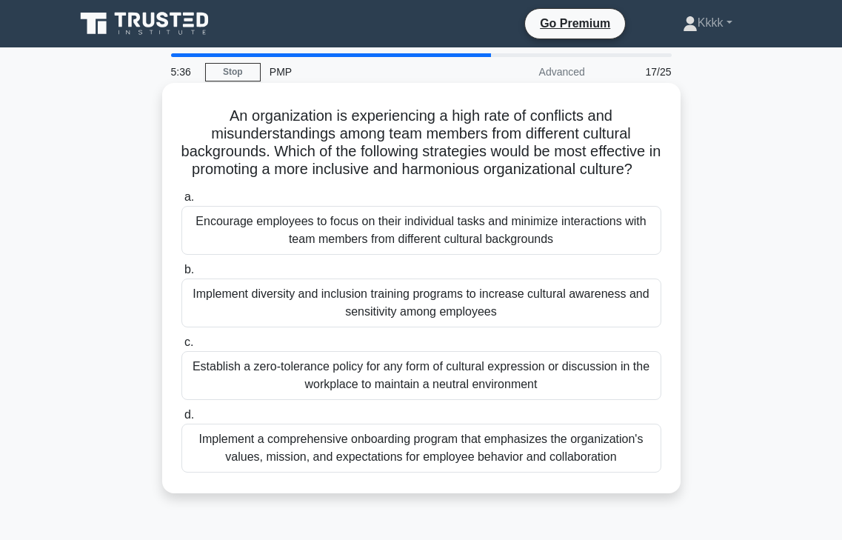
click at [269, 442] on div "Implement a comprehensive onboarding program that emphasizes the organization's…" at bounding box center [422, 448] width 480 height 49
click at [182, 420] on input "d. Implement a comprehensive onboarding program that emphasizes the organizatio…" at bounding box center [182, 415] width 0 height 10
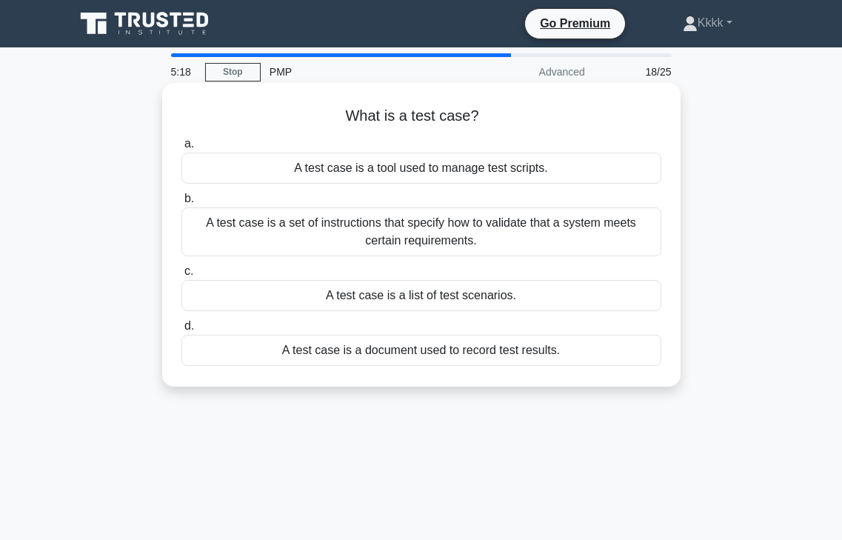
click at [396, 232] on div "A test case is a set of instructions that specify how to validate that a system…" at bounding box center [422, 231] width 480 height 49
click at [182, 204] on input "b. A test case is a set of instructions that specify how to validate that a sys…" at bounding box center [182, 199] width 0 height 10
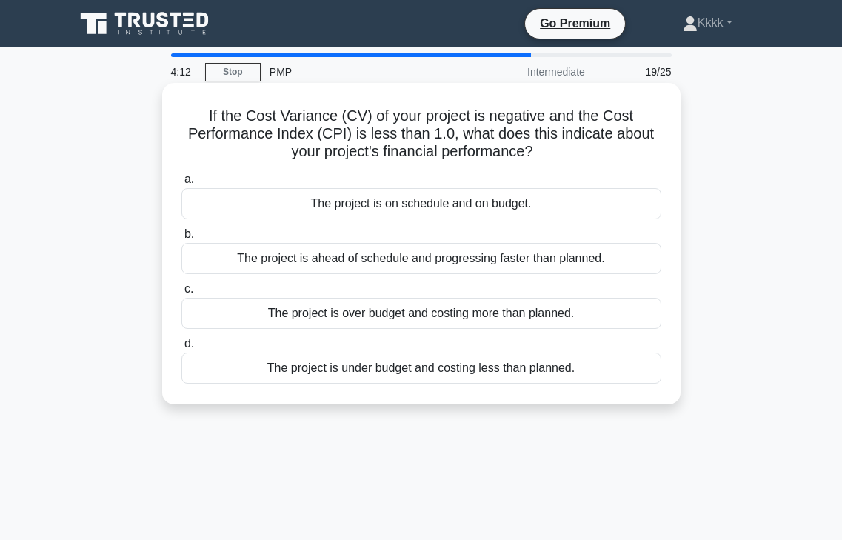
click at [505, 204] on div "The project is on schedule and on budget." at bounding box center [422, 203] width 480 height 31
click at [182, 184] on input "a. The project is on schedule and on budget." at bounding box center [182, 180] width 0 height 10
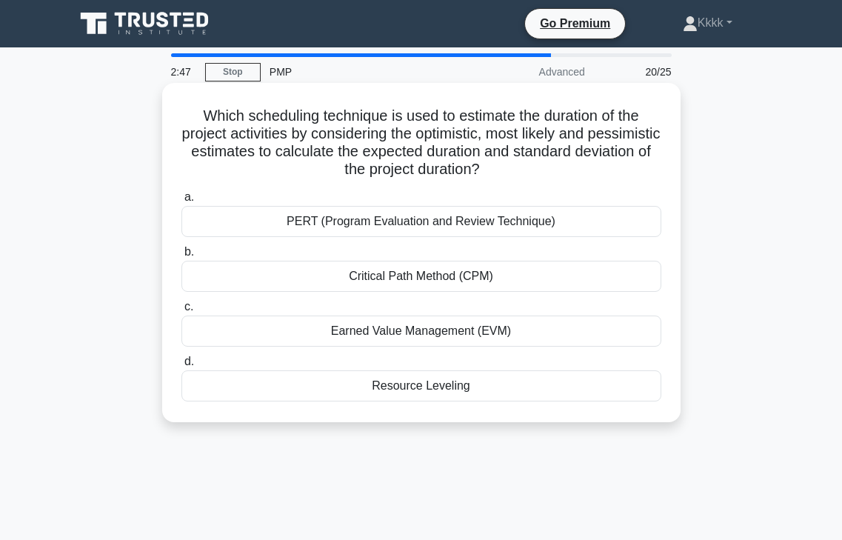
click at [499, 211] on div "PERT (Program Evaluation and Review Technique)" at bounding box center [422, 221] width 480 height 31
click at [182, 202] on input "a. PERT (Program Evaluation and Review Technique)" at bounding box center [182, 198] width 0 height 10
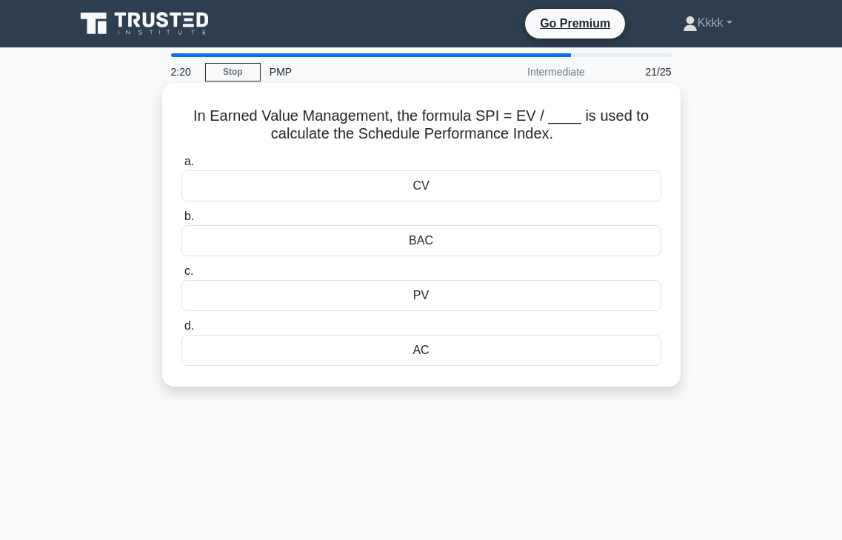
click at [459, 303] on div "PV" at bounding box center [422, 295] width 480 height 31
click at [182, 276] on input "c. PV" at bounding box center [182, 272] width 0 height 10
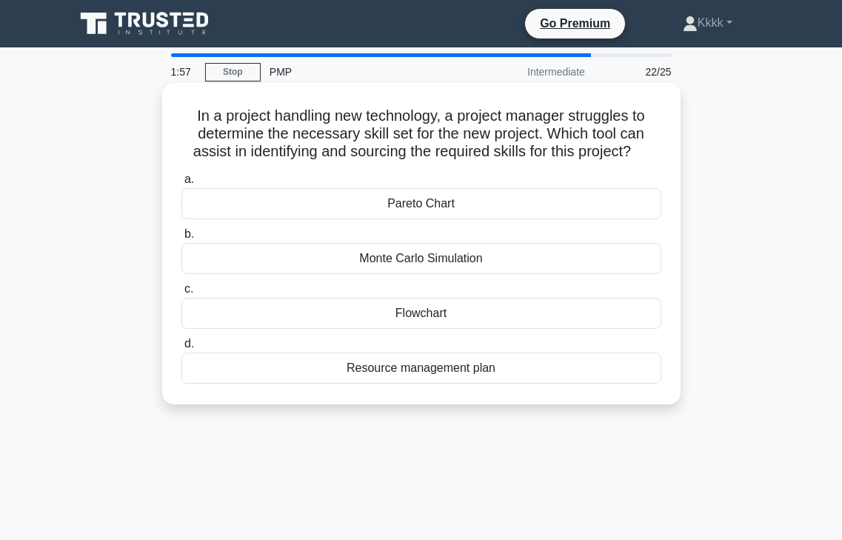
click at [427, 362] on div "Resource management plan" at bounding box center [422, 368] width 480 height 31
click at [182, 349] on input "d. Resource management plan" at bounding box center [182, 344] width 0 height 10
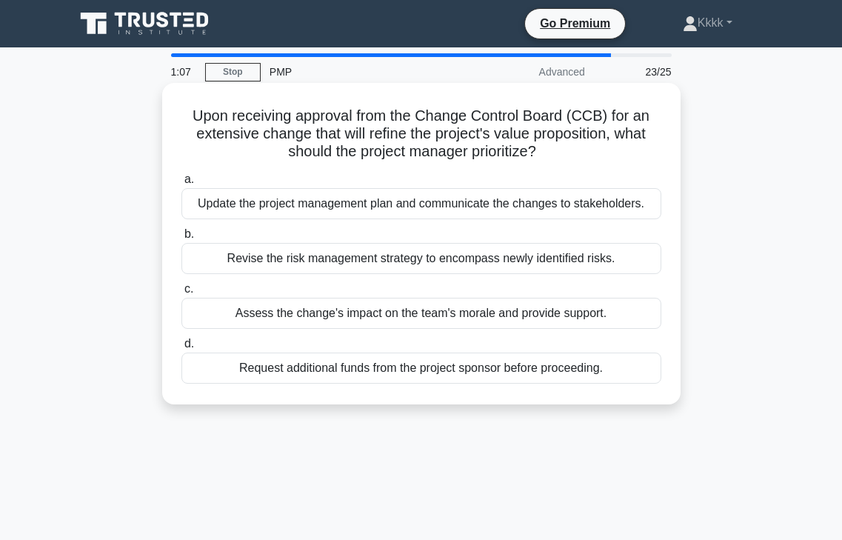
click at [479, 261] on div "Revise the risk management strategy to encompass newly identified risks." at bounding box center [422, 258] width 480 height 31
click at [182, 239] on input "b. Revise the risk management strategy to encompass newly identified risks." at bounding box center [182, 235] width 0 height 10
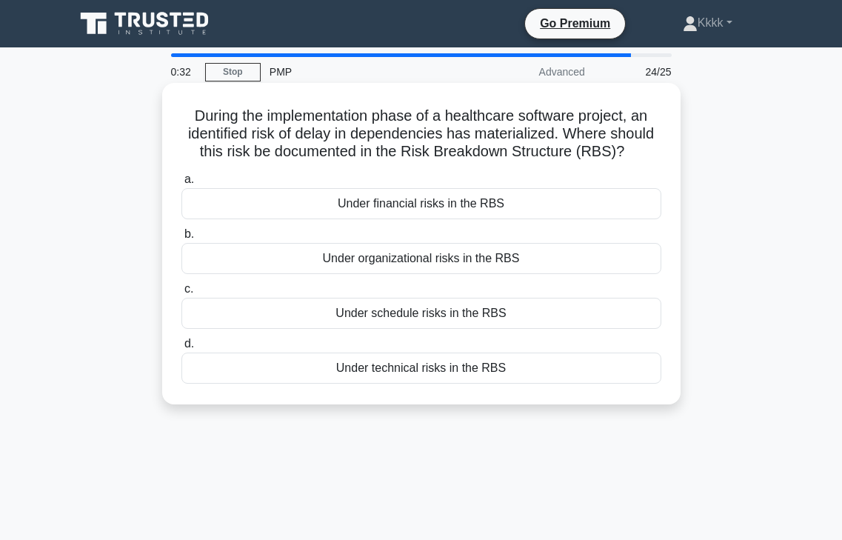
click at [531, 305] on div "Under schedule risks in the RBS" at bounding box center [422, 313] width 480 height 31
click at [182, 294] on input "c. Under schedule risks in the RBS" at bounding box center [182, 289] width 0 height 10
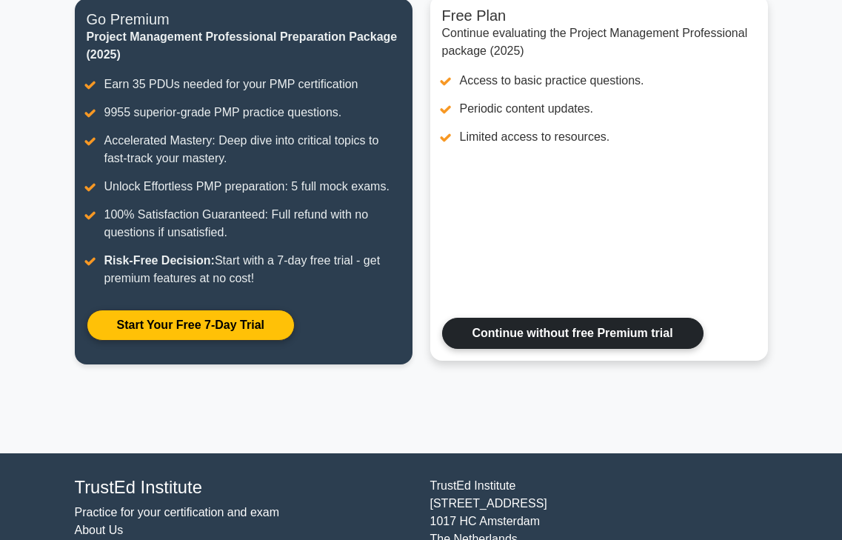
scroll to position [24, 0]
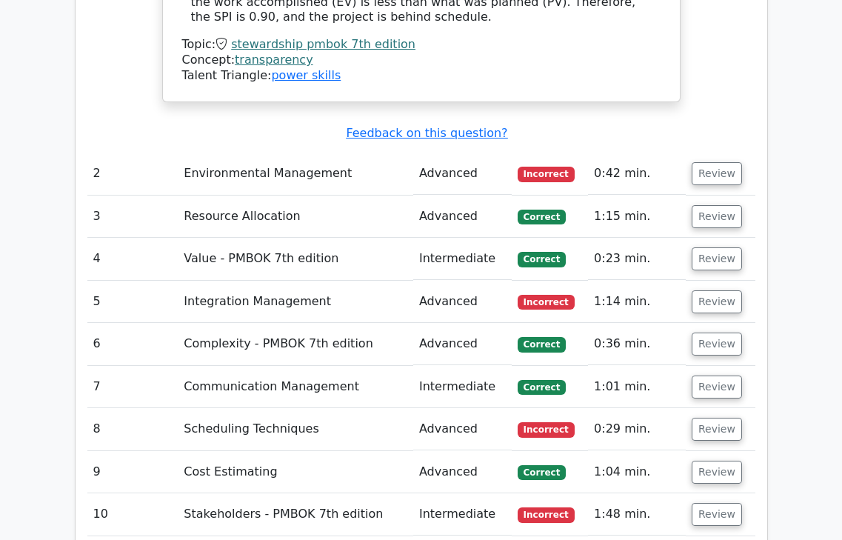
scroll to position [2443, 0]
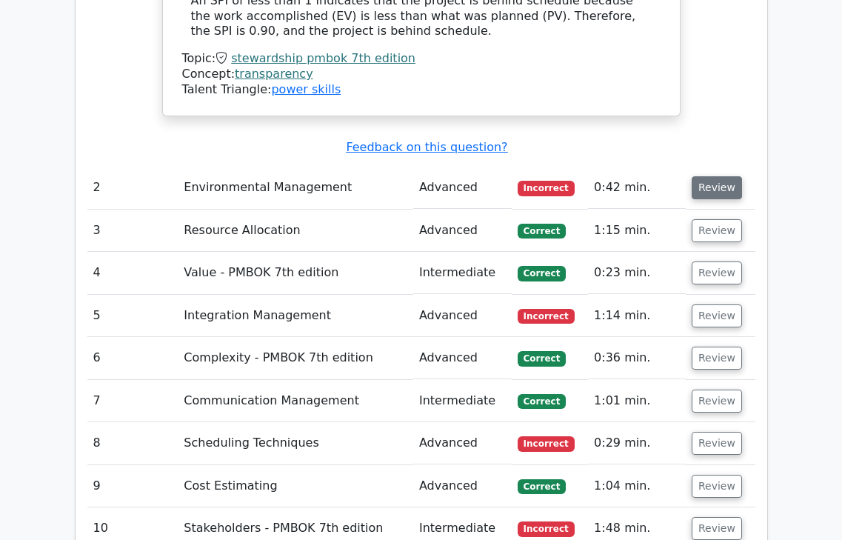
click at [727, 176] on button "Review" at bounding box center [717, 187] width 50 height 23
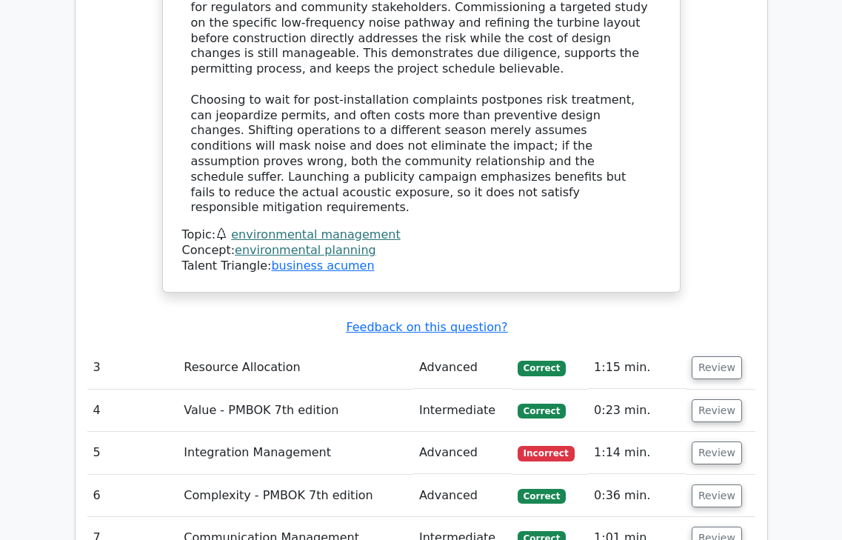
scroll to position [3249, 0]
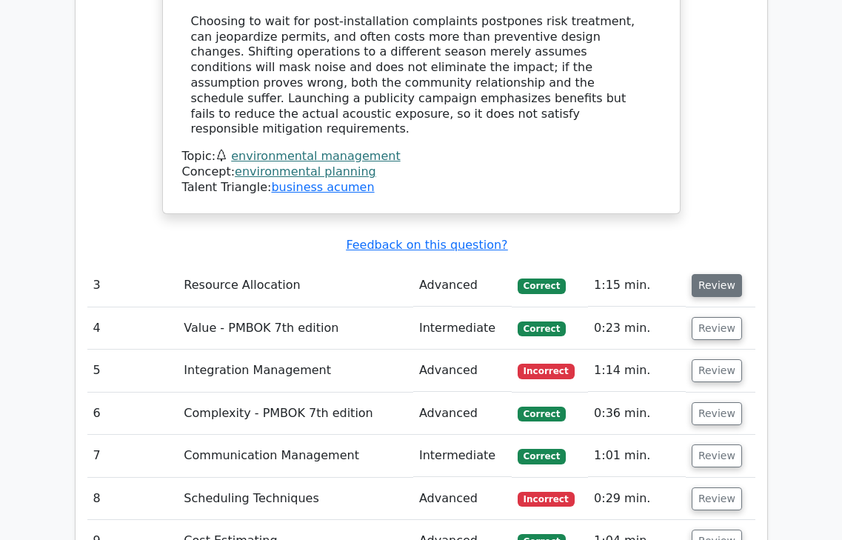
click at [717, 274] on button "Review" at bounding box center [717, 285] width 50 height 23
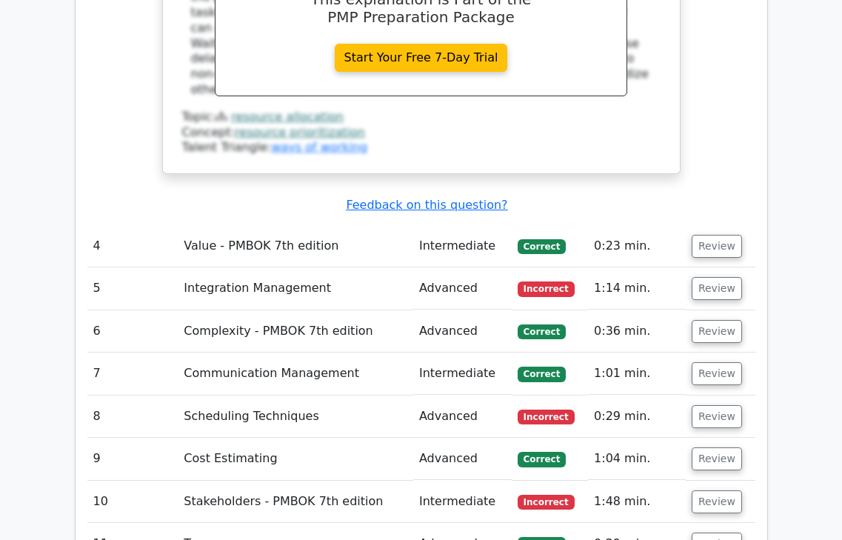
scroll to position [4071, 0]
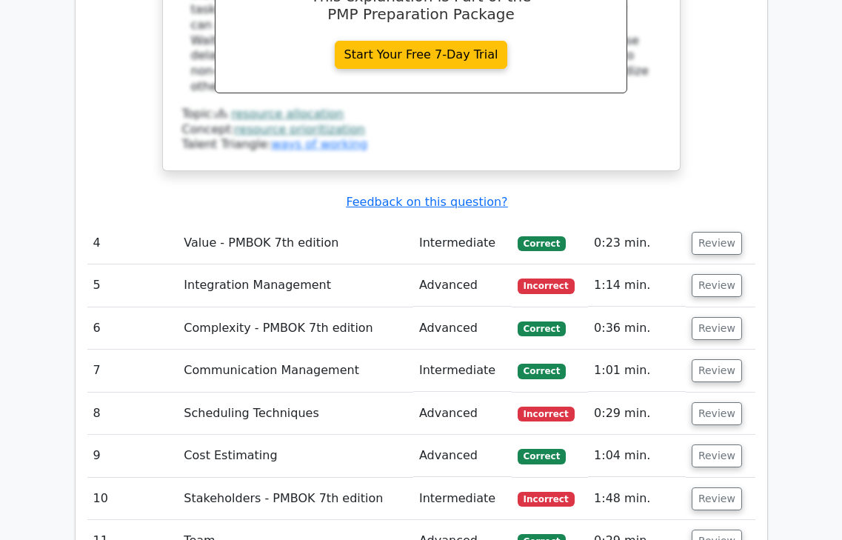
click at [708, 222] on td "Review" at bounding box center [721, 243] width 70 height 42
click at [709, 232] on button "Review" at bounding box center [717, 243] width 50 height 23
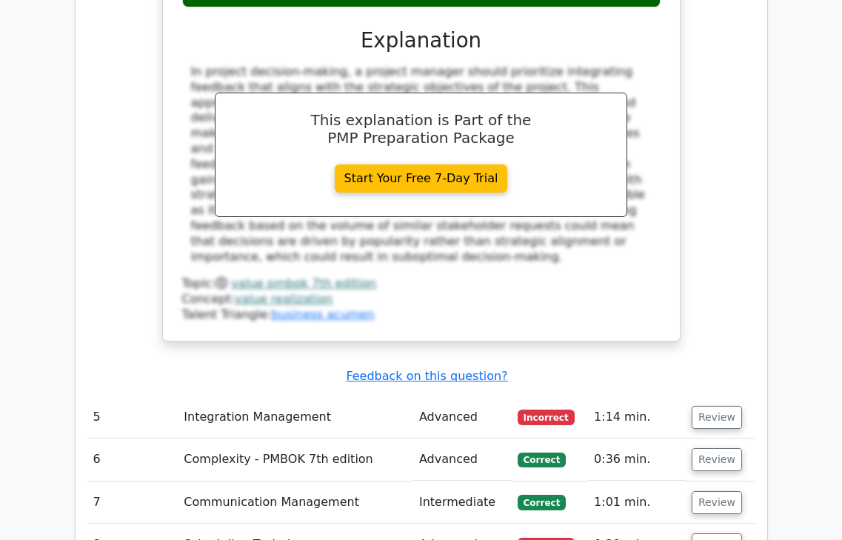
scroll to position [4605, 0]
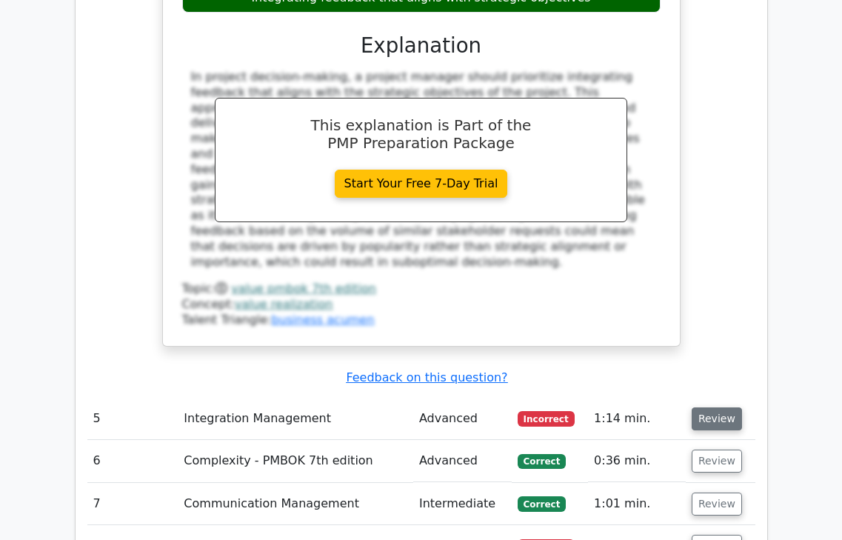
click at [733, 407] on button "Review" at bounding box center [717, 418] width 50 height 23
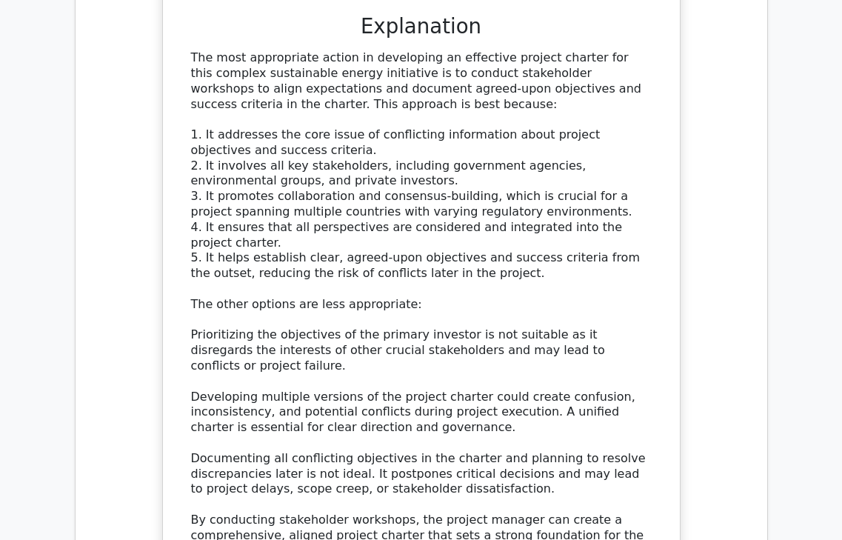
scroll to position [5563, 0]
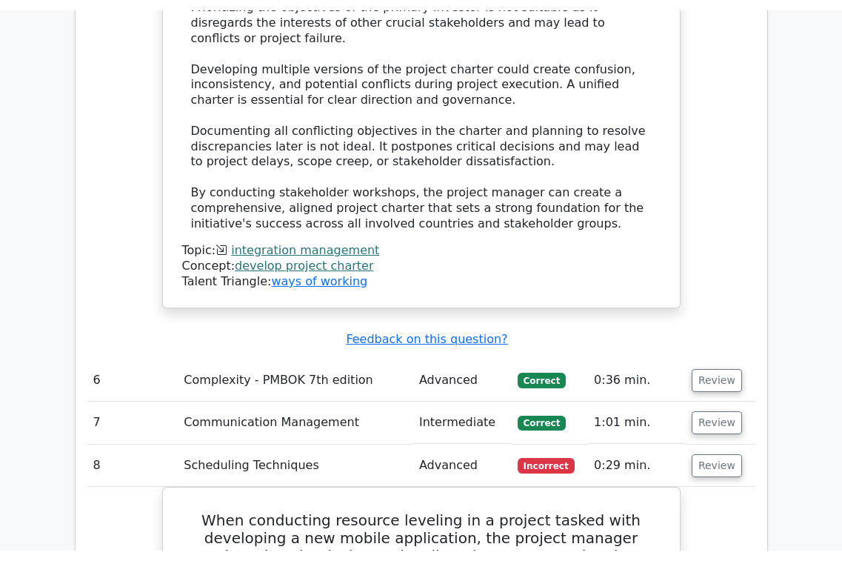
scroll to position [5883, 0]
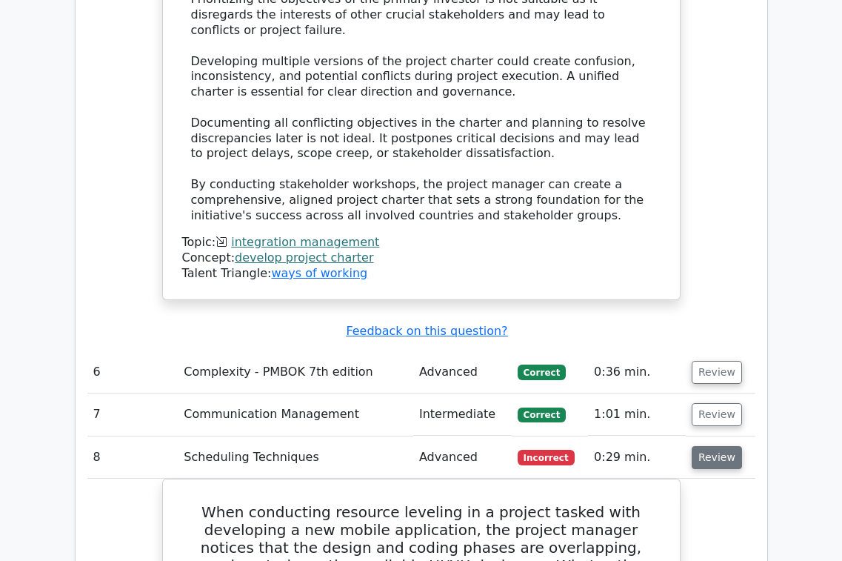
click at [713, 446] on button "Review" at bounding box center [717, 457] width 50 height 23
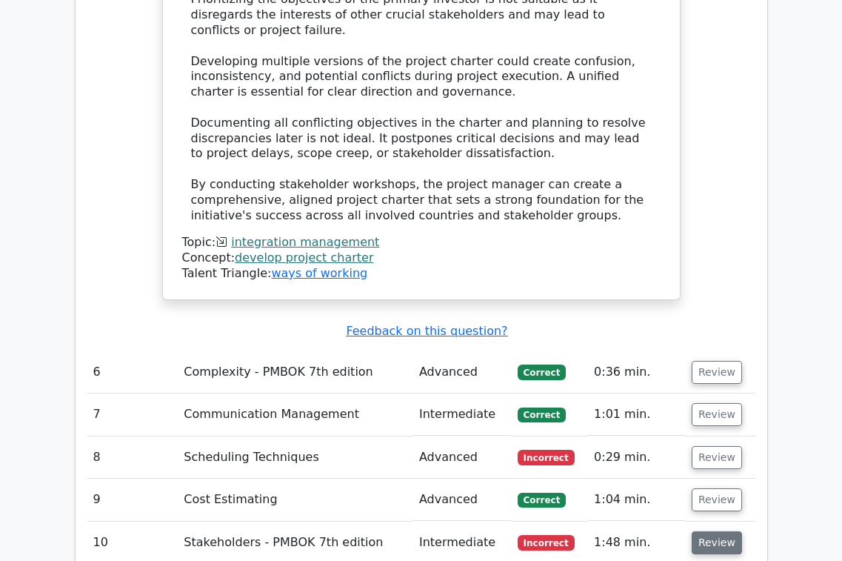
click at [724, 531] on button "Review" at bounding box center [717, 542] width 50 height 23
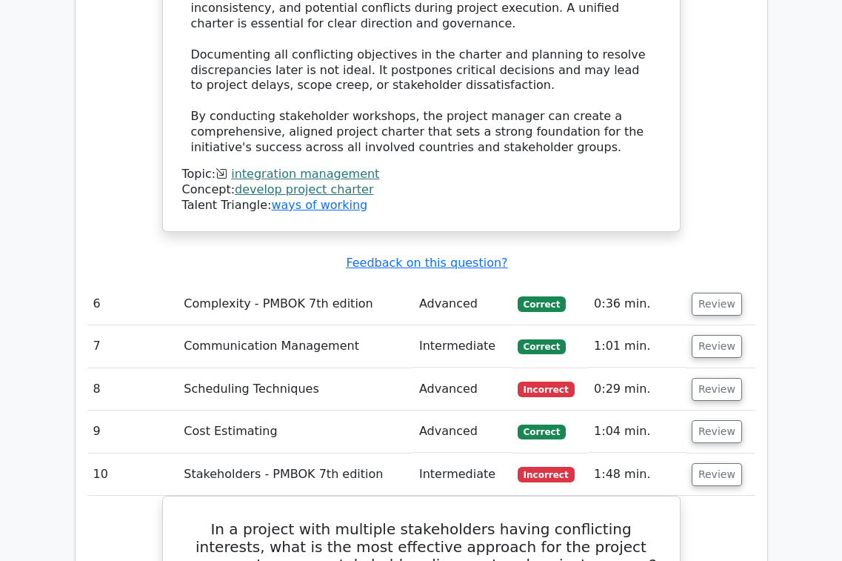
scroll to position [5952, 0]
click at [707, 453] on td "Review" at bounding box center [721, 474] width 70 height 42
click at [707, 462] on button "Review" at bounding box center [717, 473] width 50 height 23
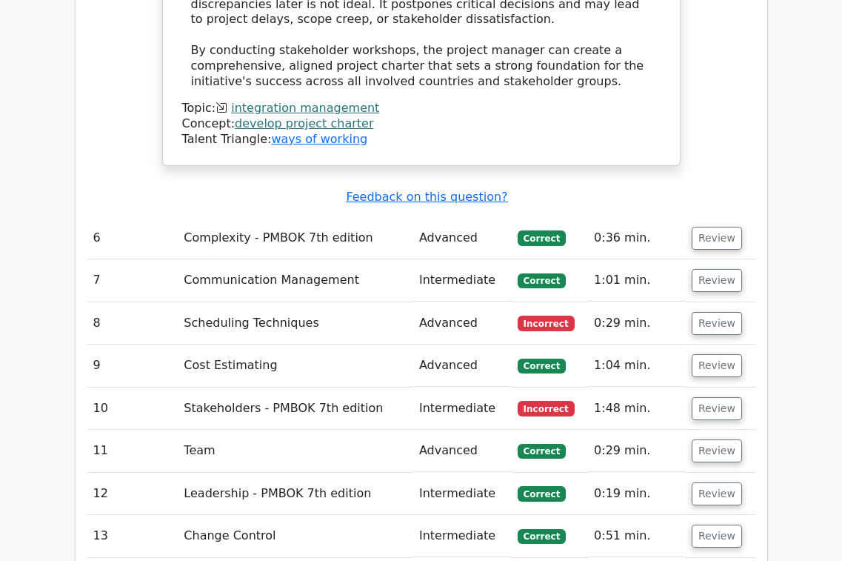
scroll to position [6020, 0]
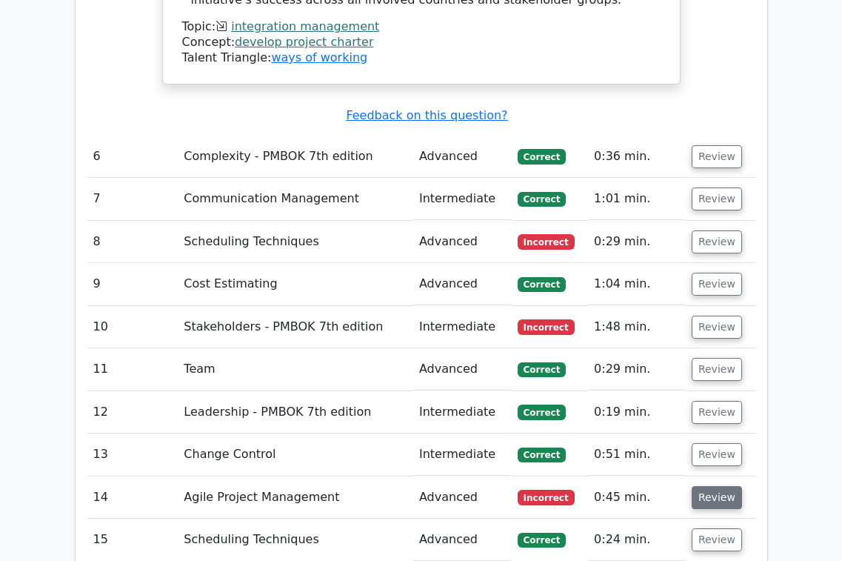
scroll to position [6111, 0]
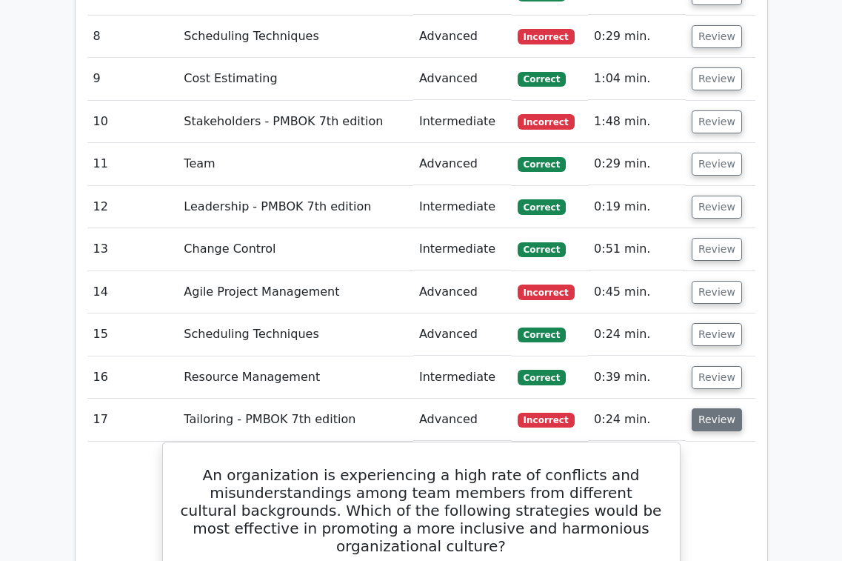
scroll to position [6306, 0]
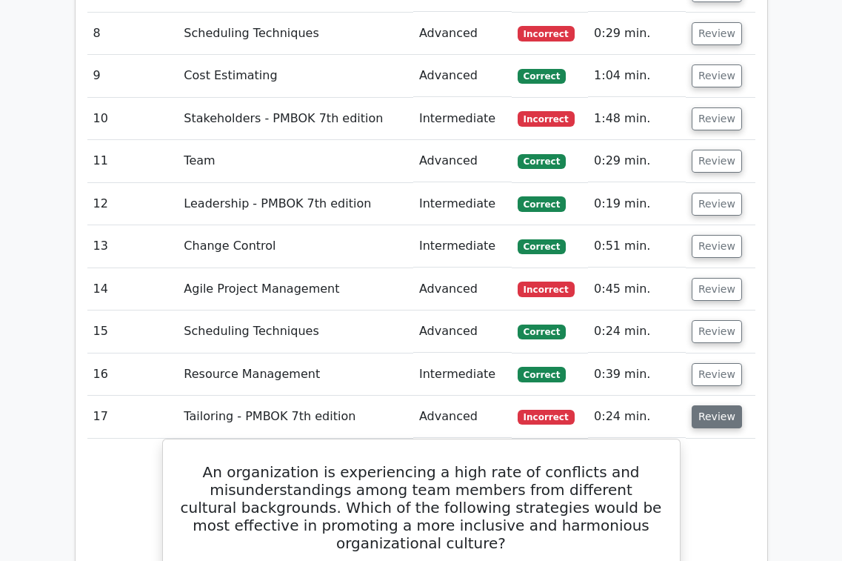
click at [716, 405] on button "Review" at bounding box center [717, 416] width 50 height 23
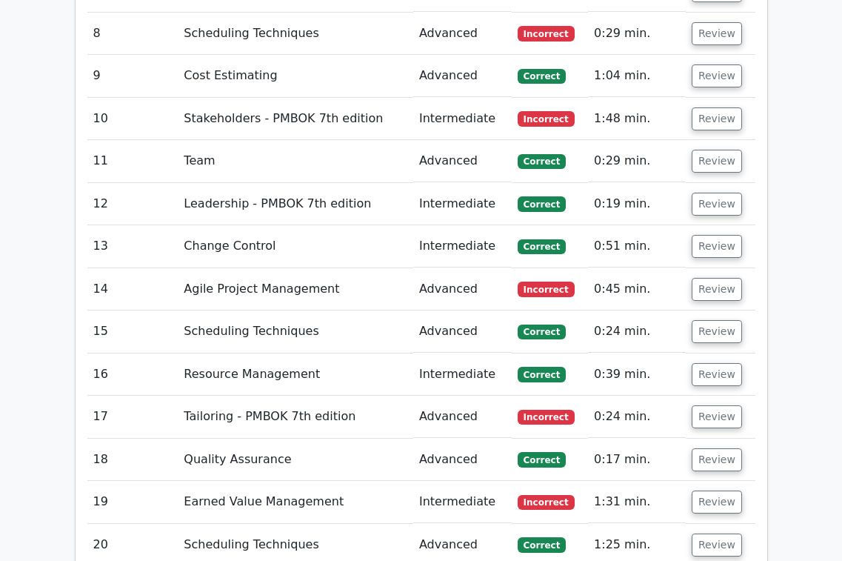
click at [708, 481] on td "Review" at bounding box center [721, 502] width 70 height 42
click at [708, 490] on button "Review" at bounding box center [717, 501] width 50 height 23
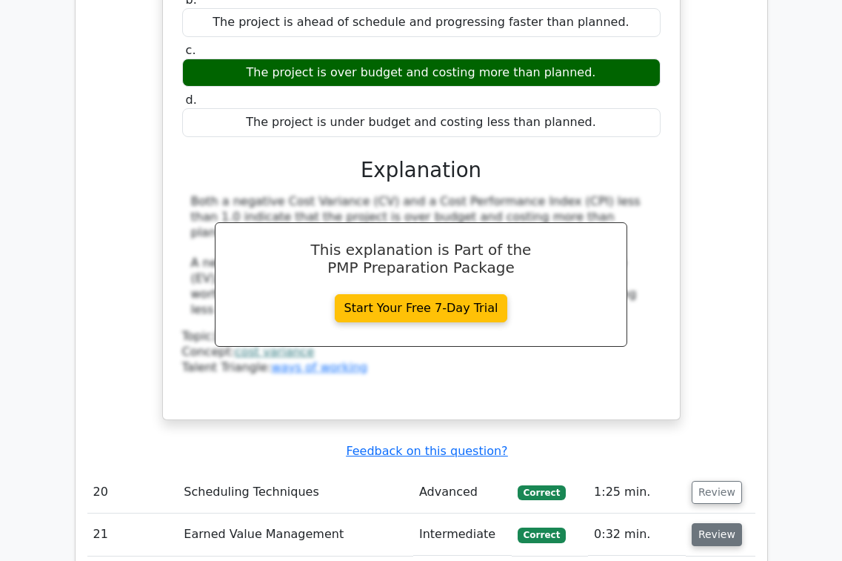
scroll to position [6994, 0]
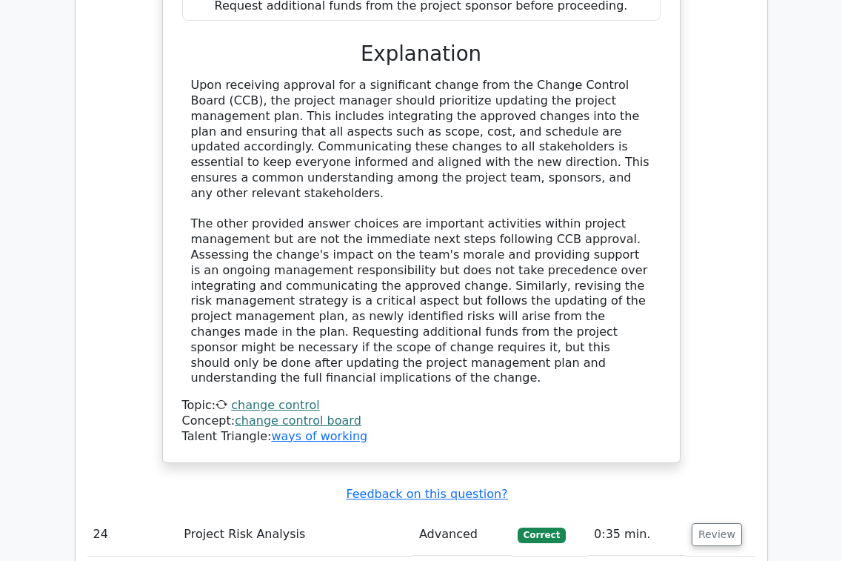
scroll to position [7704, 0]
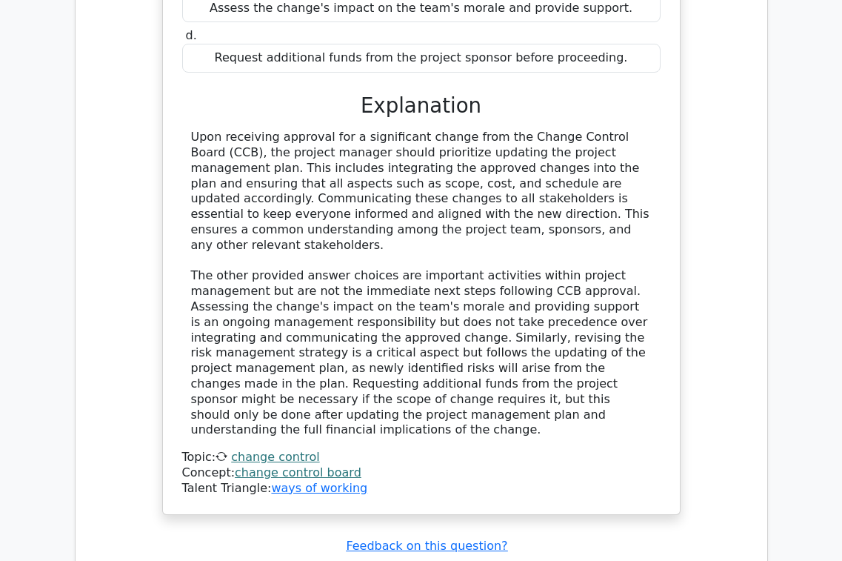
scroll to position [7838, 0]
